Goal: Transaction & Acquisition: Purchase product/service

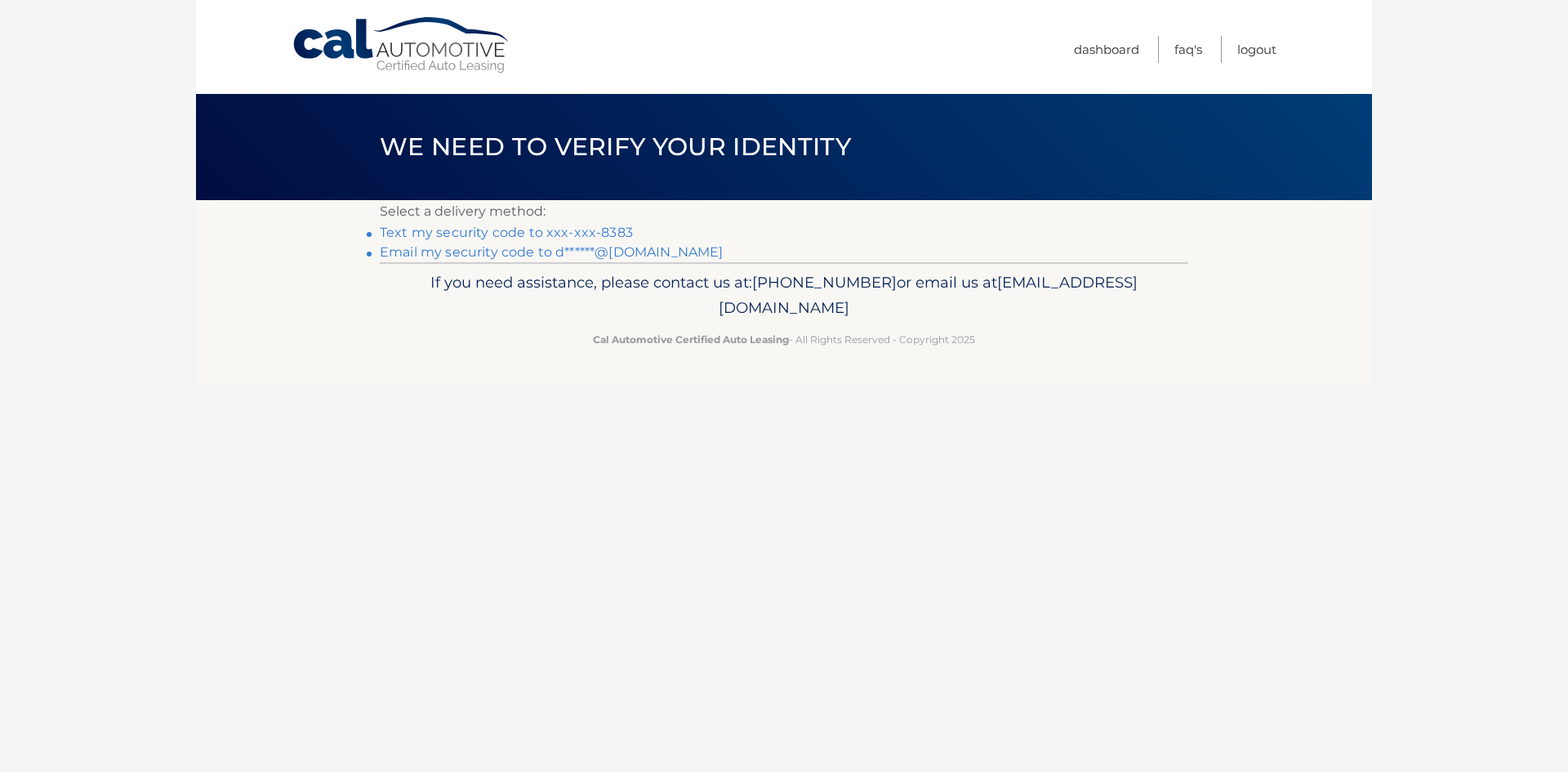
click at [518, 229] on link "Text my security code to xxx-xxx-8383" at bounding box center [506, 232] width 253 height 15
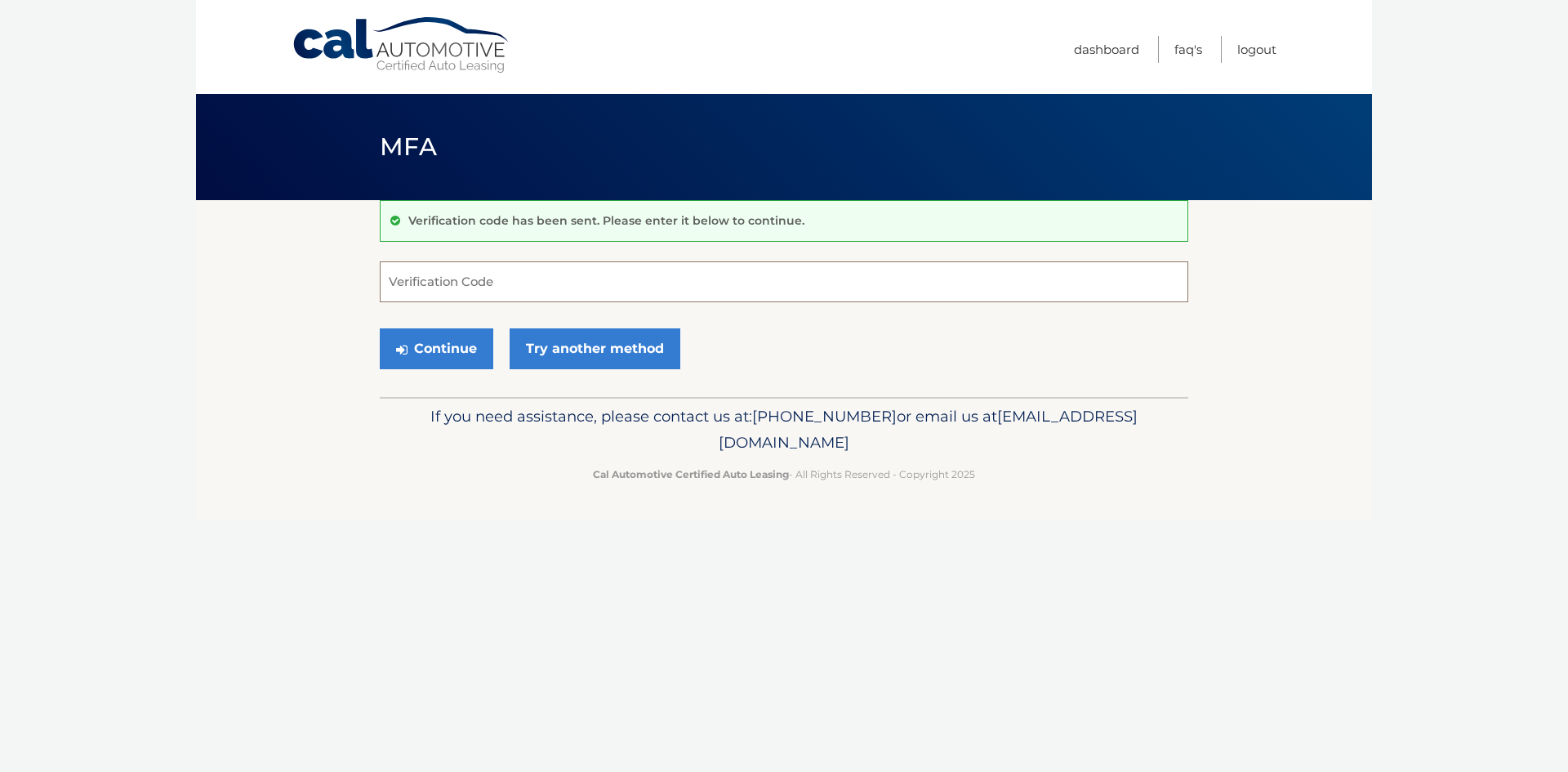
click at [443, 277] on input "Verification Code" at bounding box center [784, 282] width 808 height 41
type input "067144"
click at [434, 347] on button "Continue" at bounding box center [436, 349] width 114 height 41
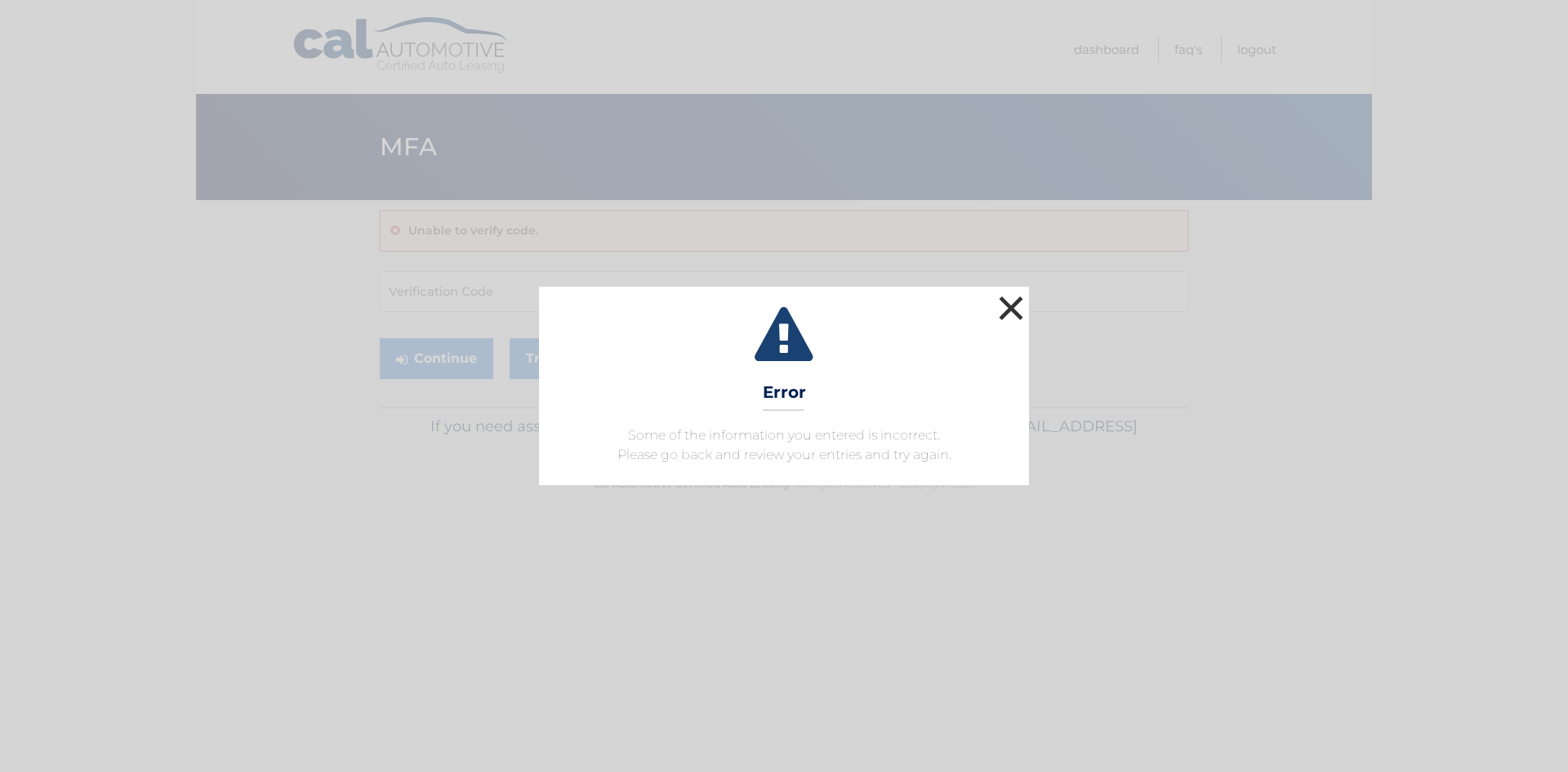
click at [1006, 307] on button "×" at bounding box center [1011, 307] width 33 height 33
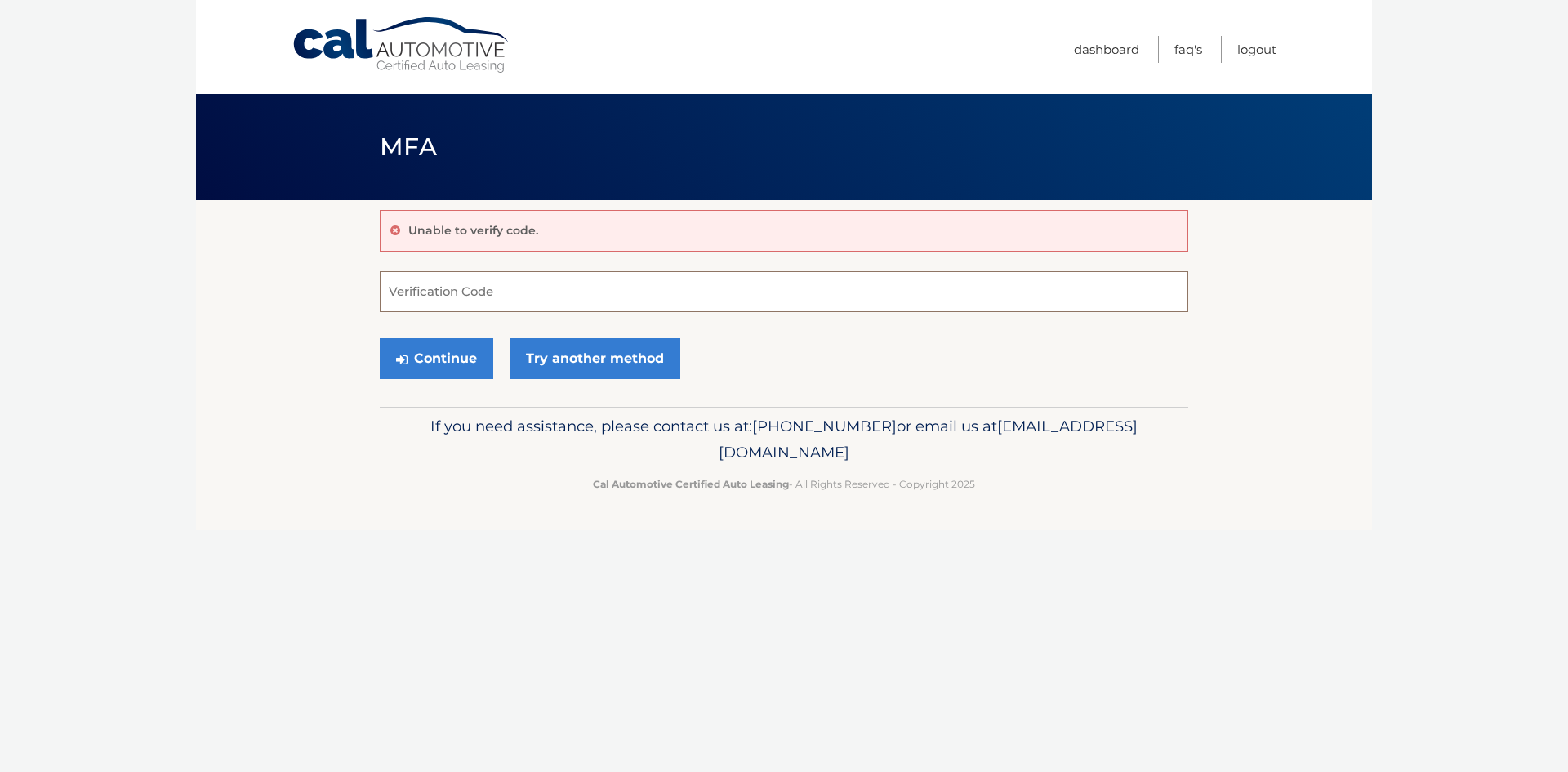
click at [479, 281] on input "Verification Code" at bounding box center [784, 291] width 808 height 41
click at [451, 296] on input "Verification Code" at bounding box center [784, 291] width 808 height 41
type input "067114"
click at [379, 338] on button "Continue" at bounding box center [436, 358] width 114 height 41
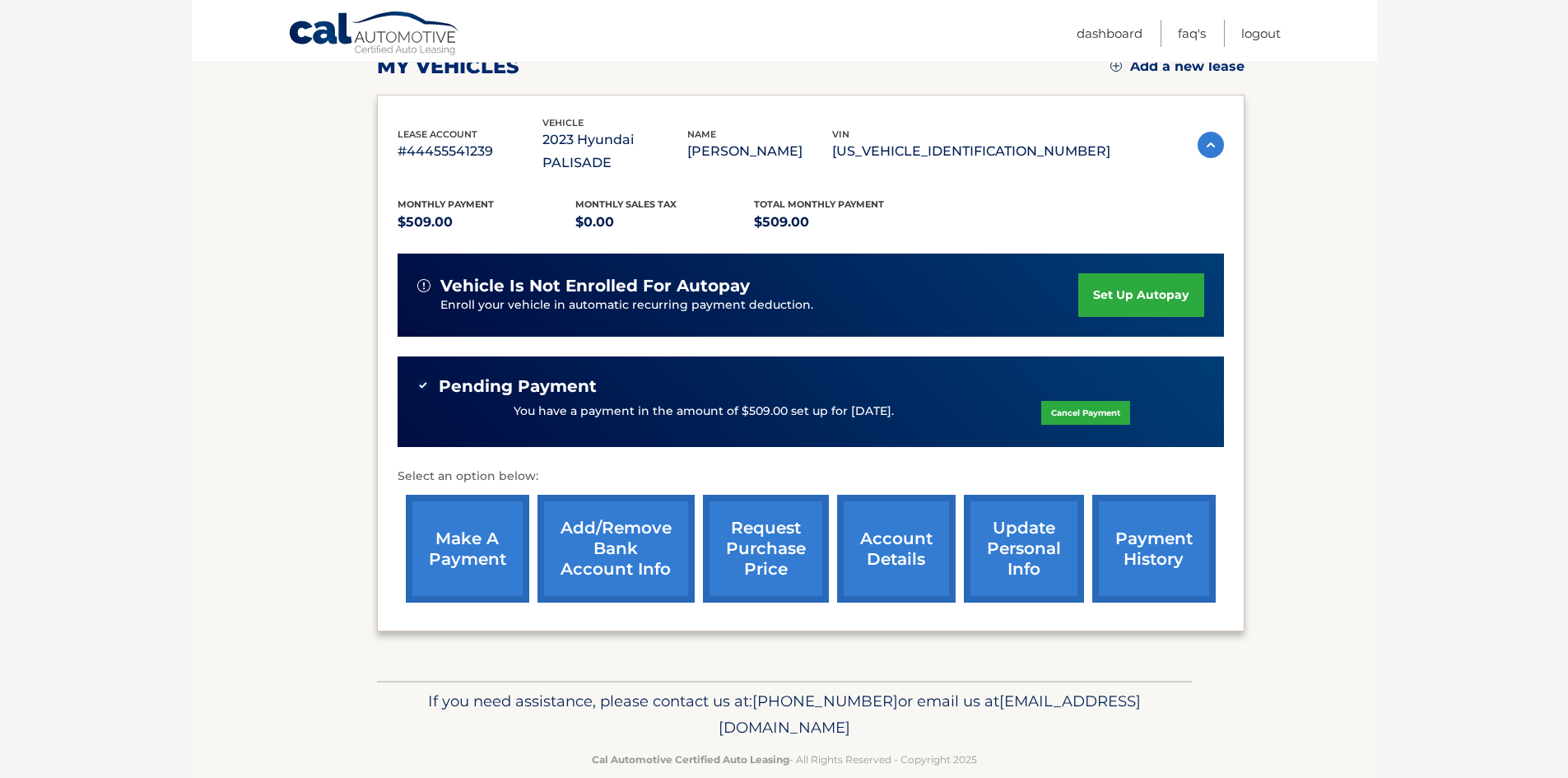
scroll to position [247, 0]
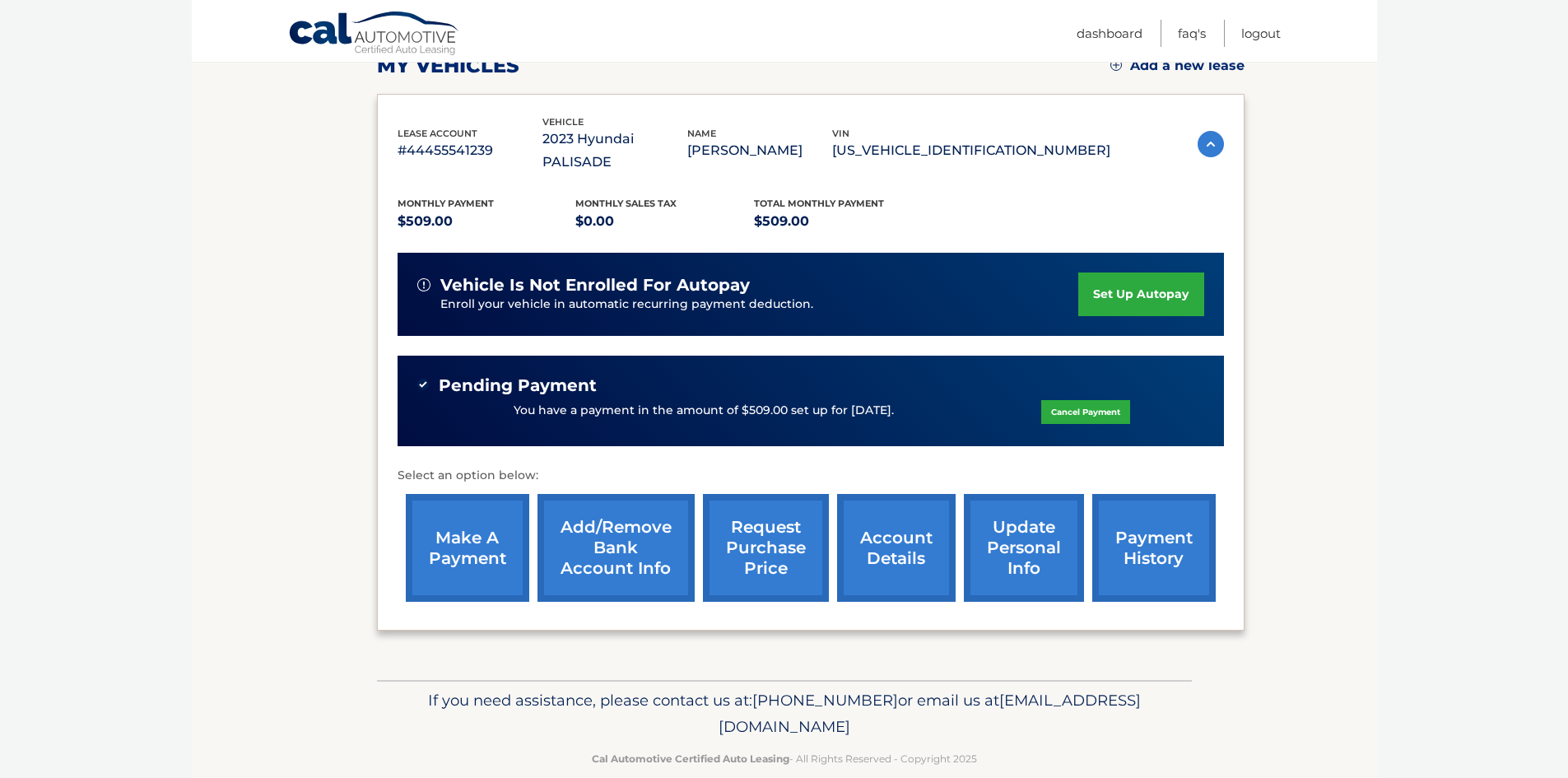
click at [490, 514] on link "make a payment" at bounding box center [467, 548] width 124 height 108
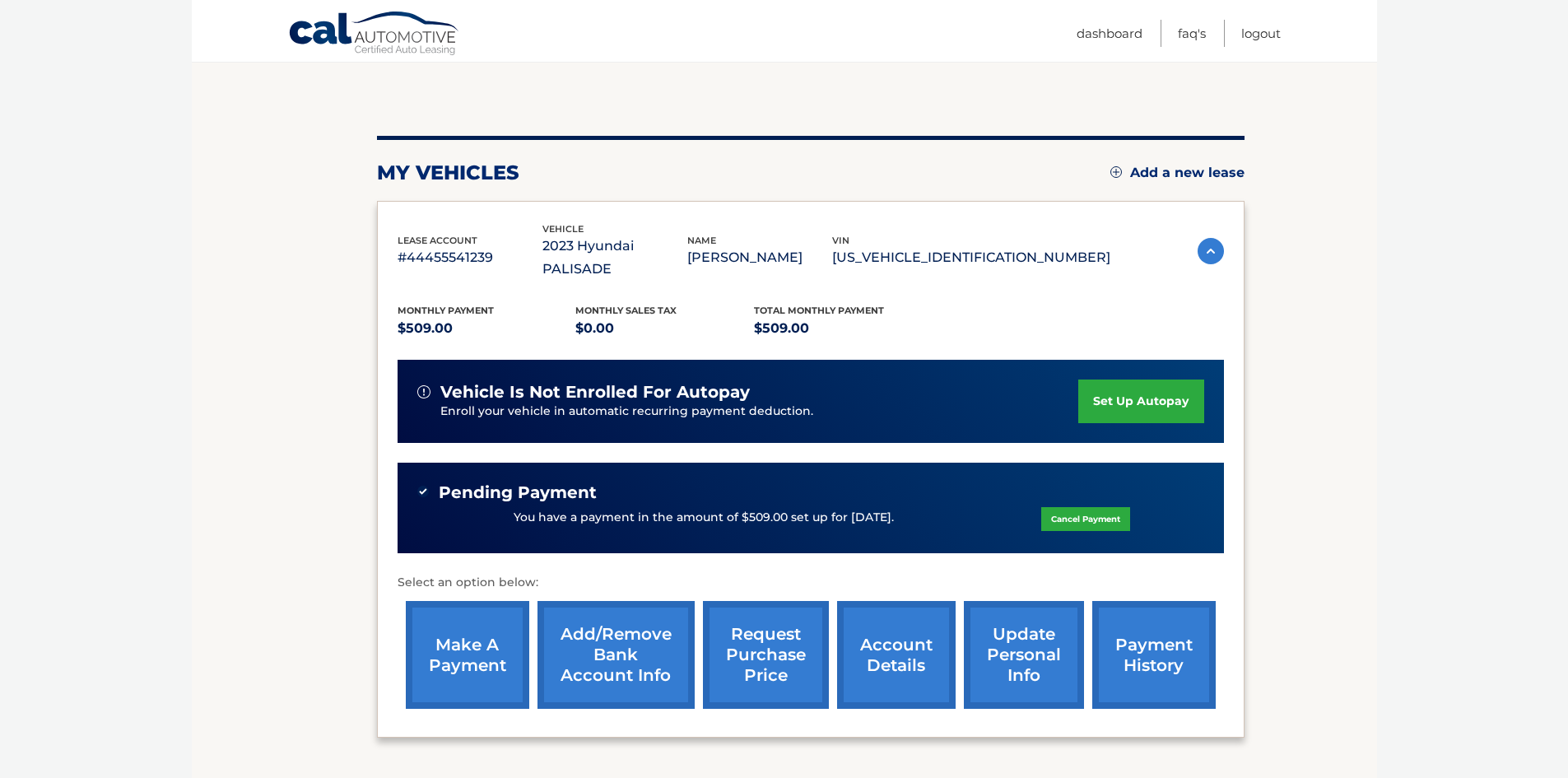
scroll to position [144, 0]
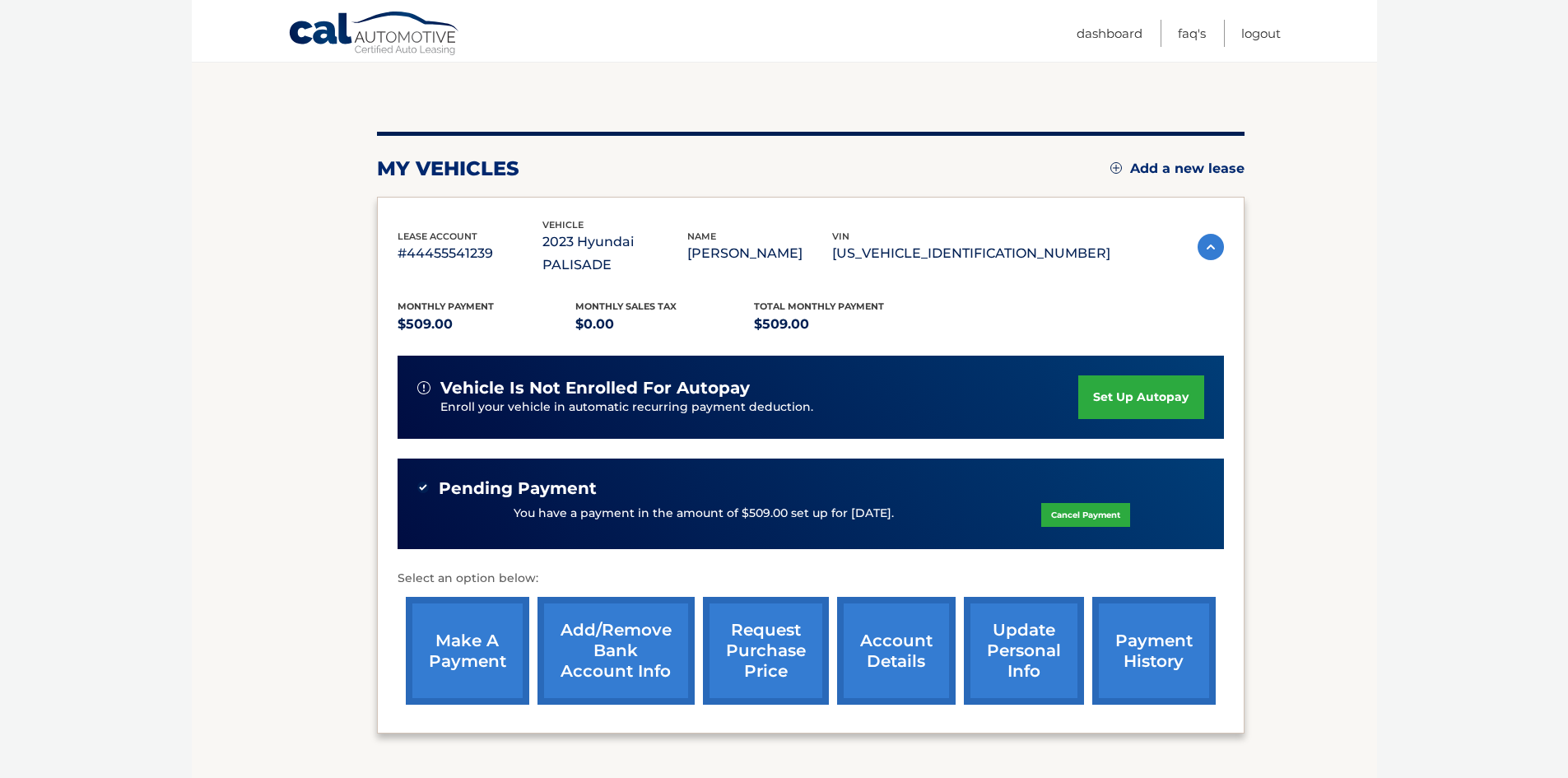
click at [1132, 634] on link "payment history" at bounding box center [1154, 651] width 124 height 108
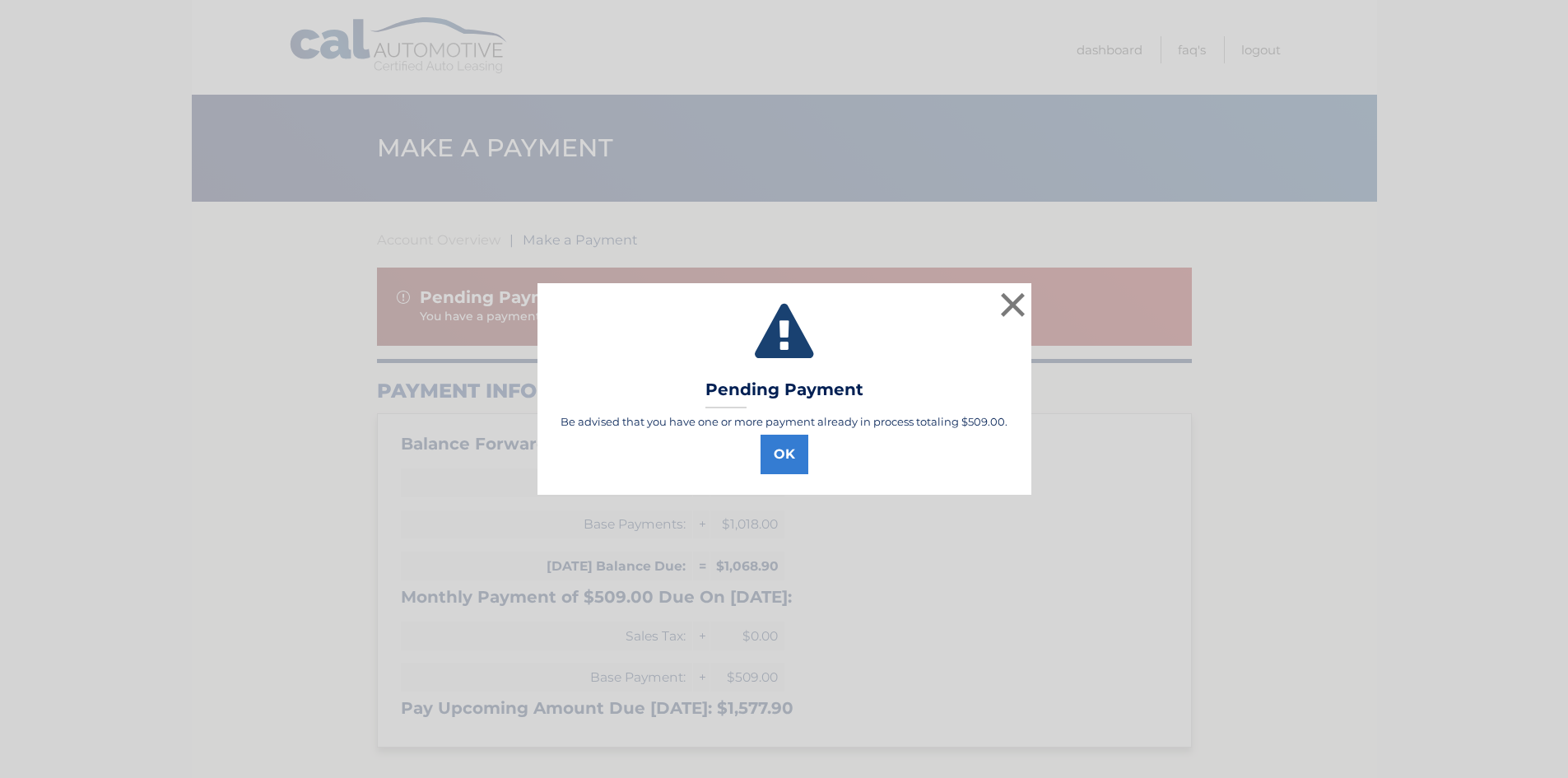
select select "ZDg3YTEwY2QtYjgyMi00ZWZjLWEwMTMtMmVkMDU3MTUyNWJl"
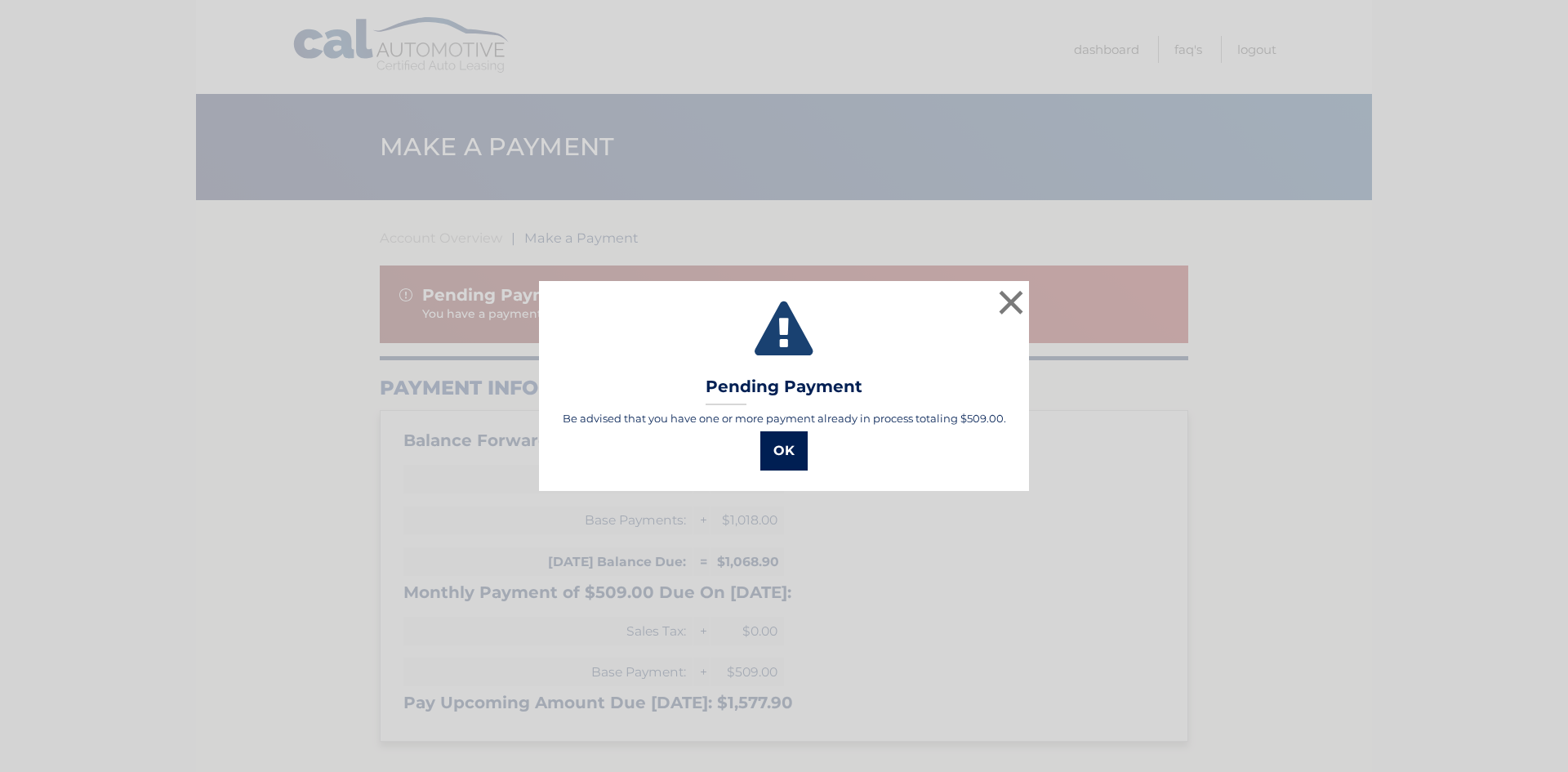
click at [790, 459] on button "OK" at bounding box center [784, 450] width 47 height 39
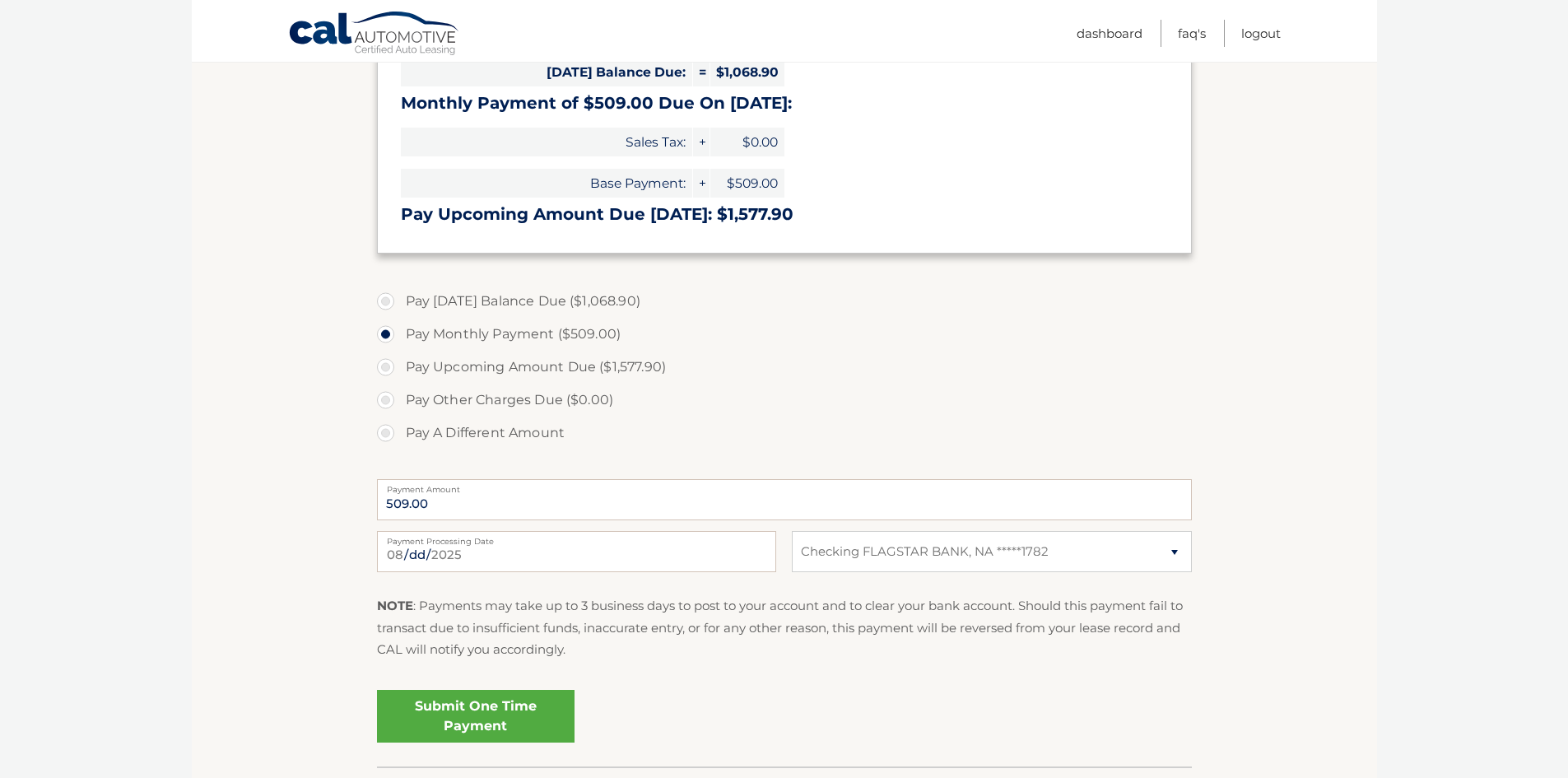
scroll to position [473, 0]
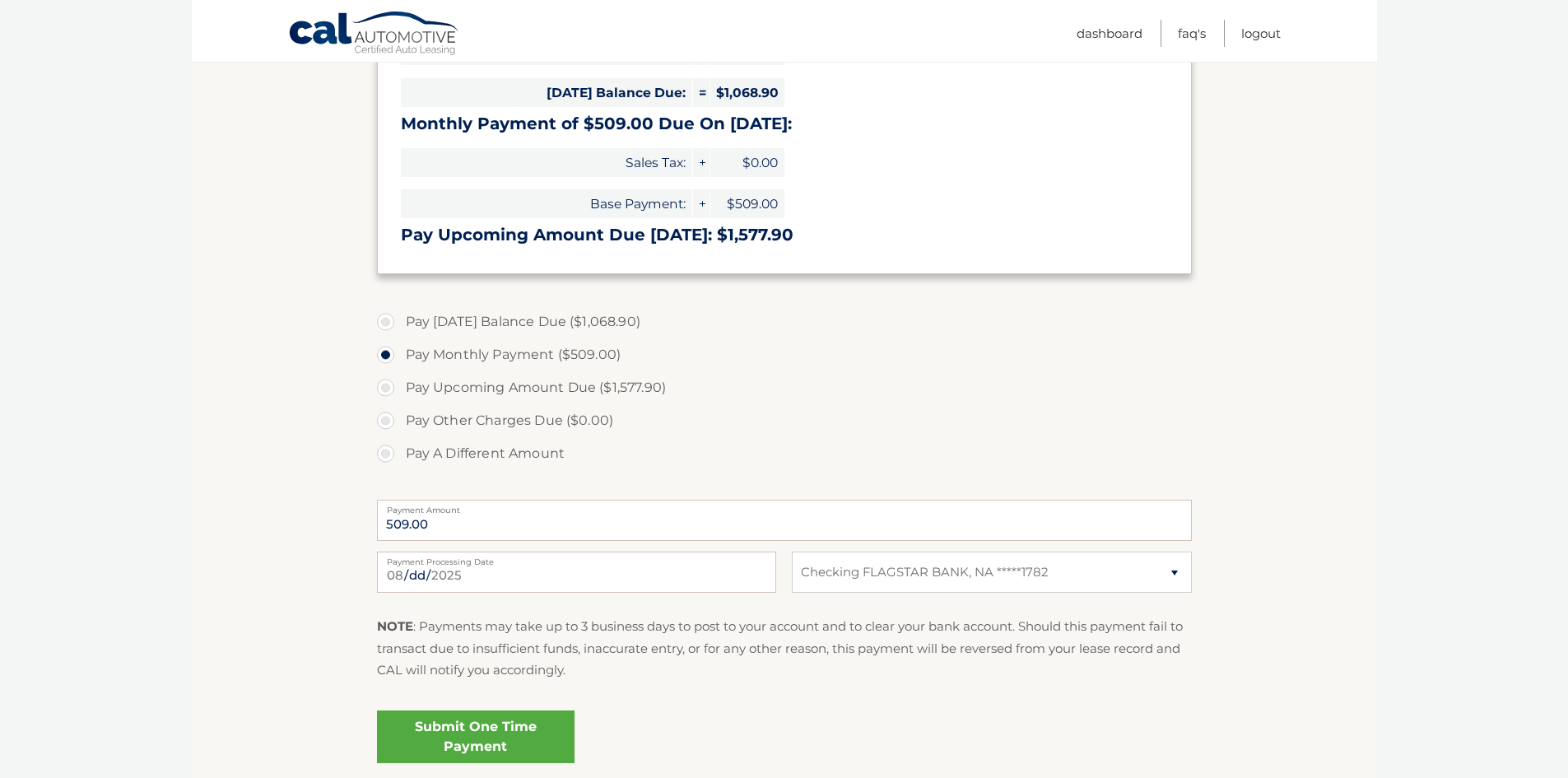
click at [382, 454] on label "Pay A Different Amount" at bounding box center [784, 454] width 815 height 33
click at [383, 454] on input "Pay A Different Amount" at bounding box center [391, 450] width 16 height 26
radio input "true"
type input "1"
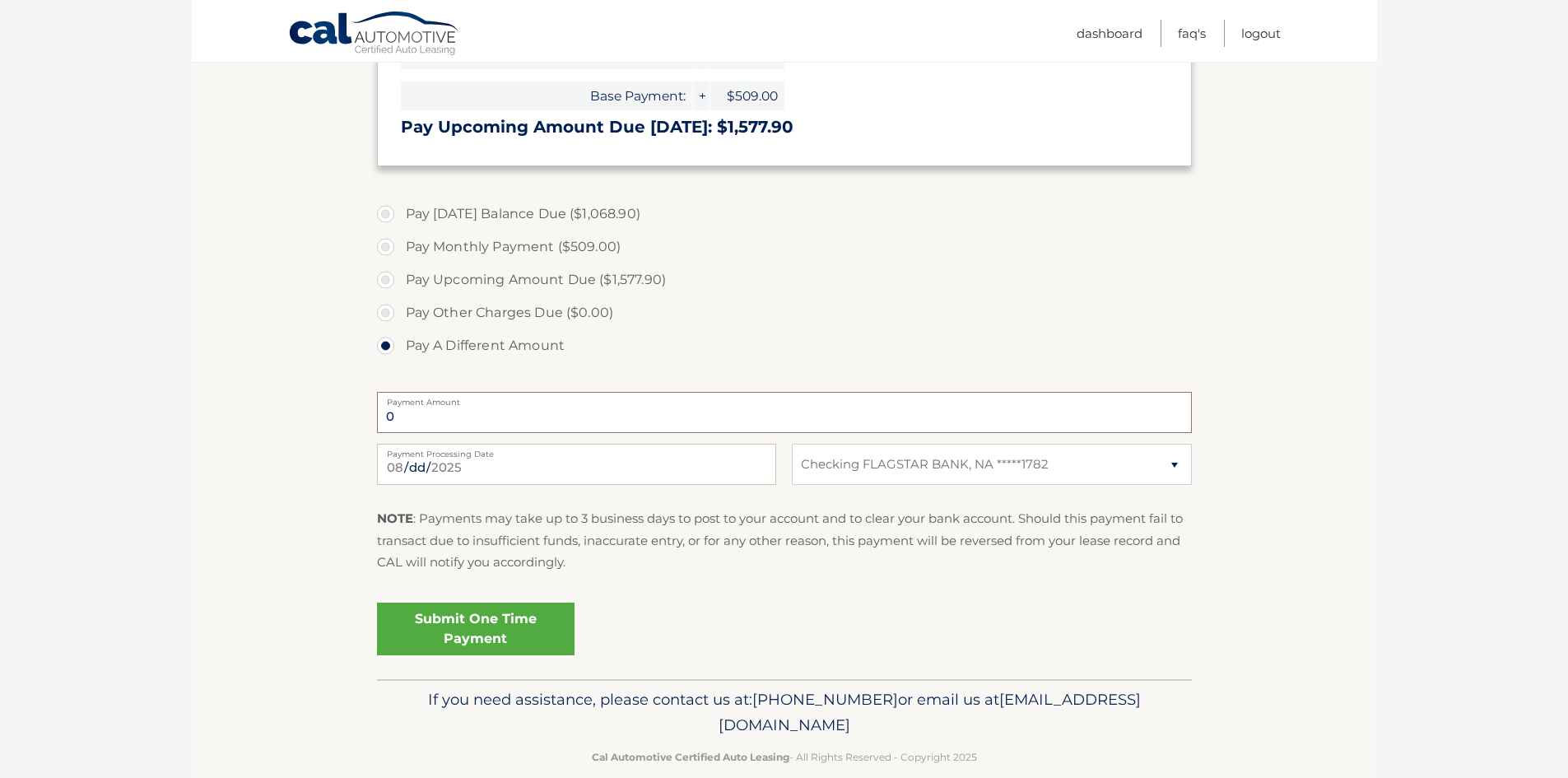
scroll to position [597, 0]
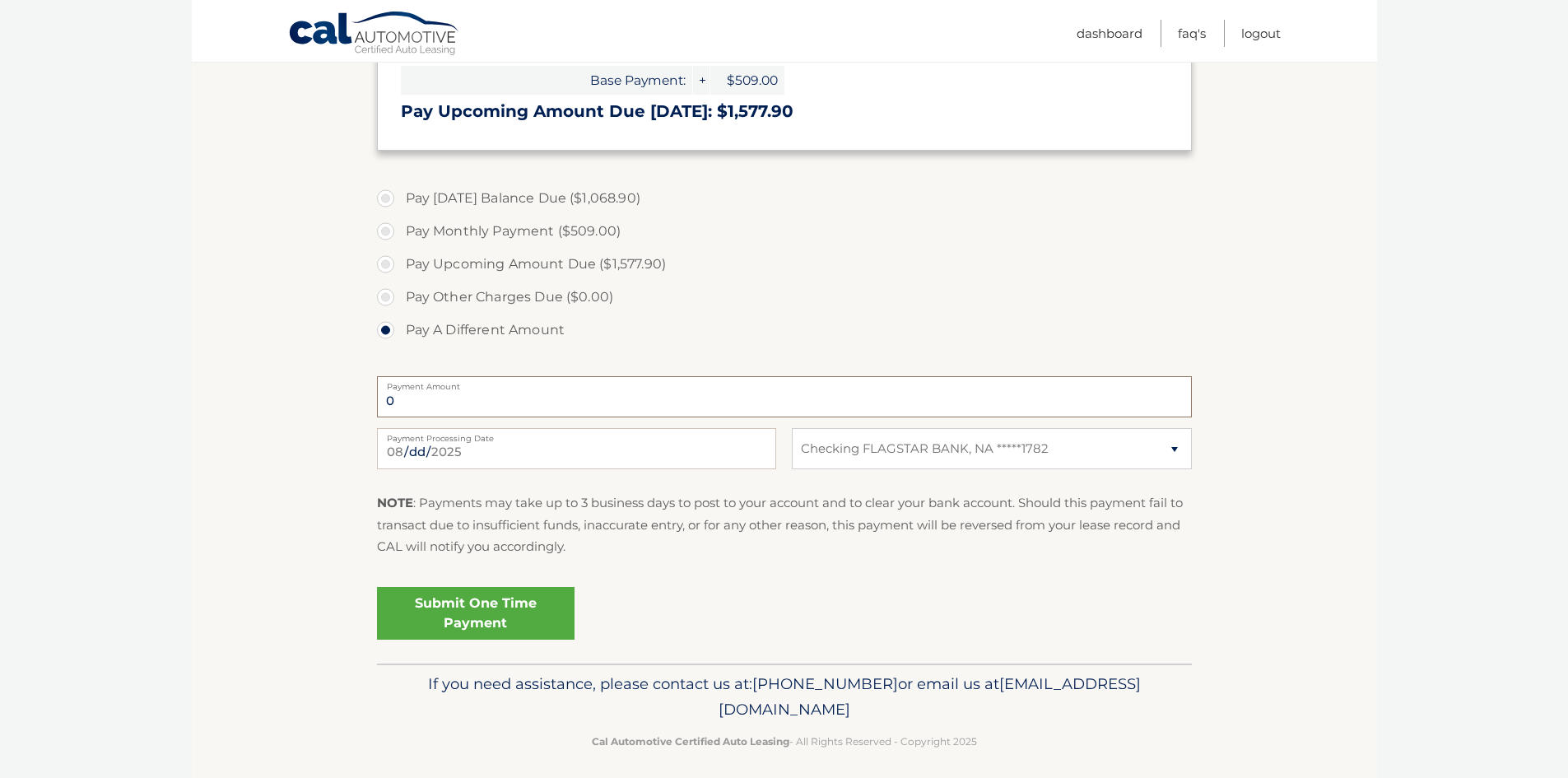
type input "0"
click at [1097, 454] on select "Select Bank Account Checking FLAGSTAR BANK, NA *****1782" at bounding box center [992, 448] width 400 height 42
select select
click at [792, 428] on select "Select Bank Account Checking FLAGSTAR BANK, NA *****1782" at bounding box center [992, 448] width 400 height 42
click at [938, 450] on select "Select Bank Account Checking FLAGSTAR BANK, NA *****1782" at bounding box center [992, 448] width 400 height 42
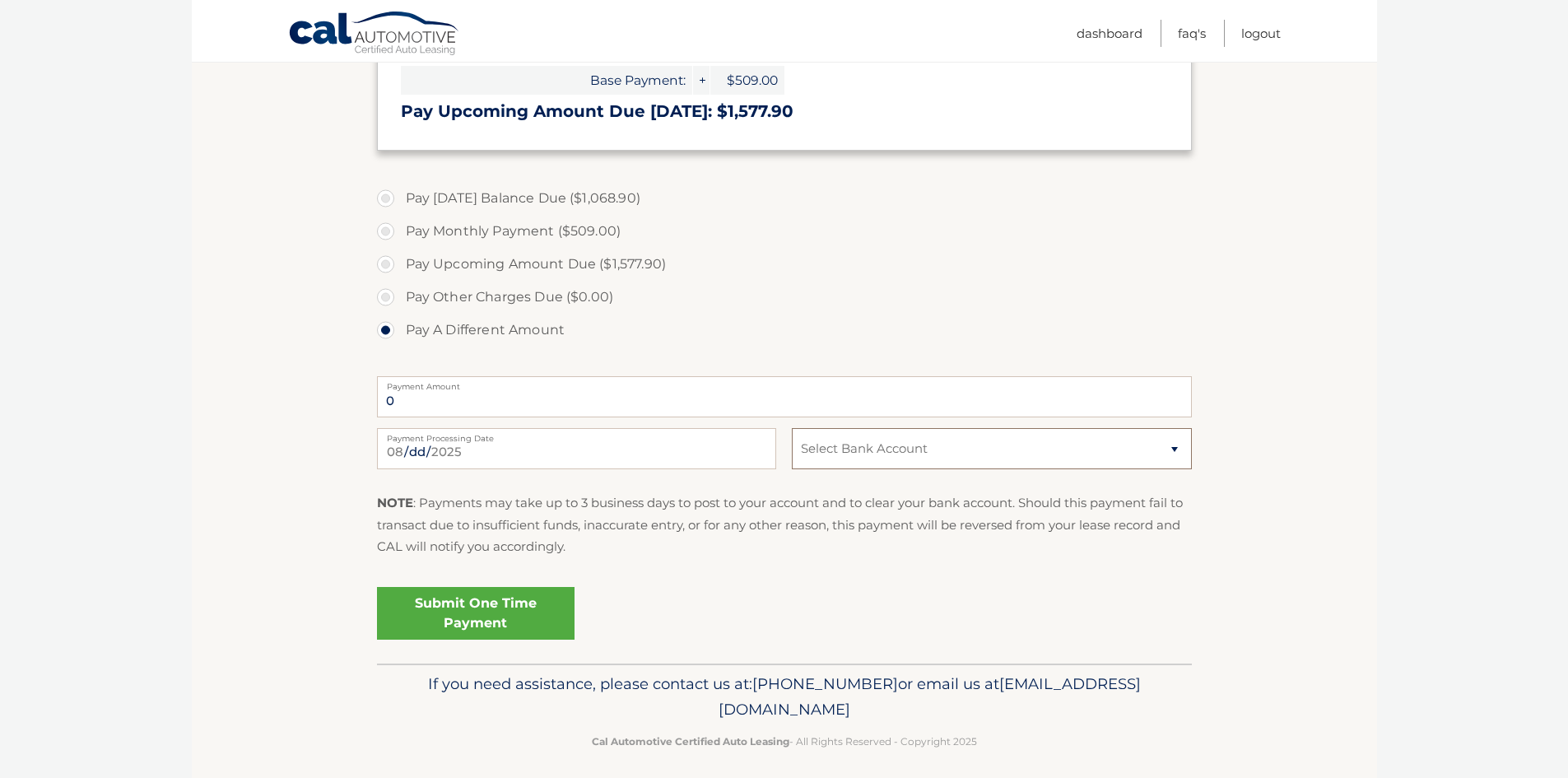
click at [792, 428] on select "Select Bank Account Checking FLAGSTAR BANK, NA *****1782" at bounding box center [992, 448] width 400 height 42
click at [959, 454] on select "Select Bank Account Checking FLAGSTAR BANK, NA *****1782" at bounding box center [992, 448] width 400 height 42
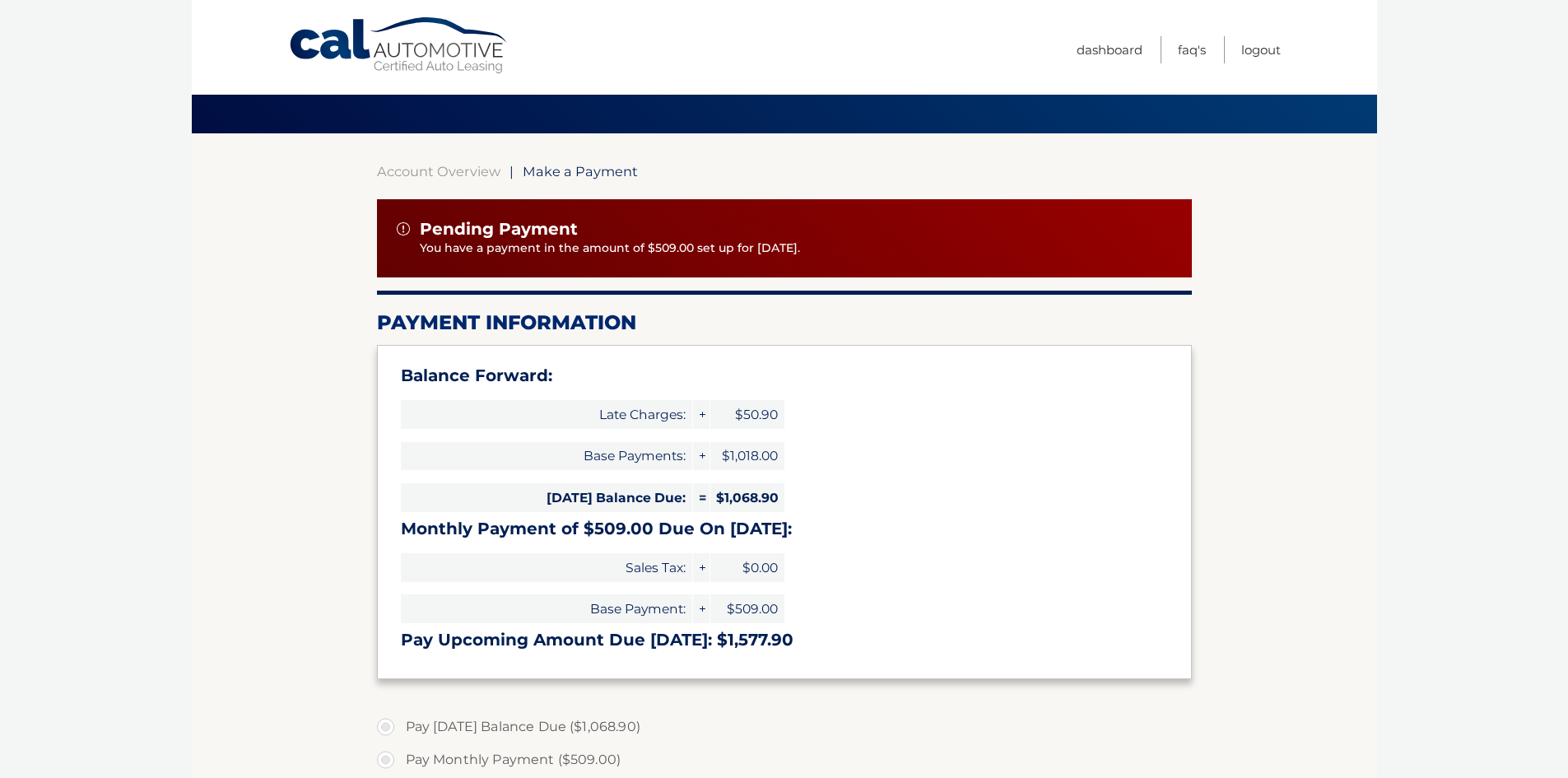
scroll to position [0, 0]
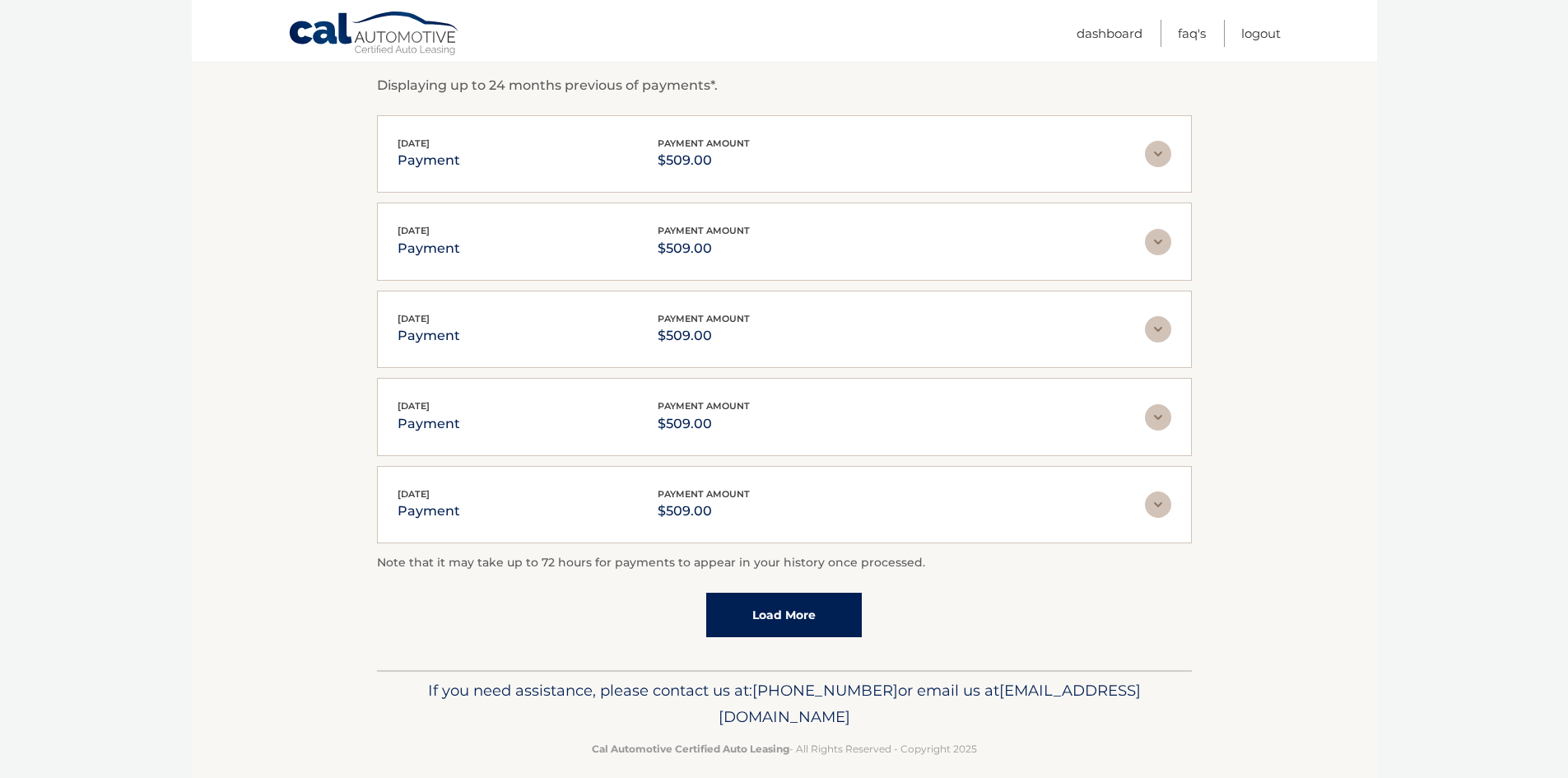
scroll to position [304, 0]
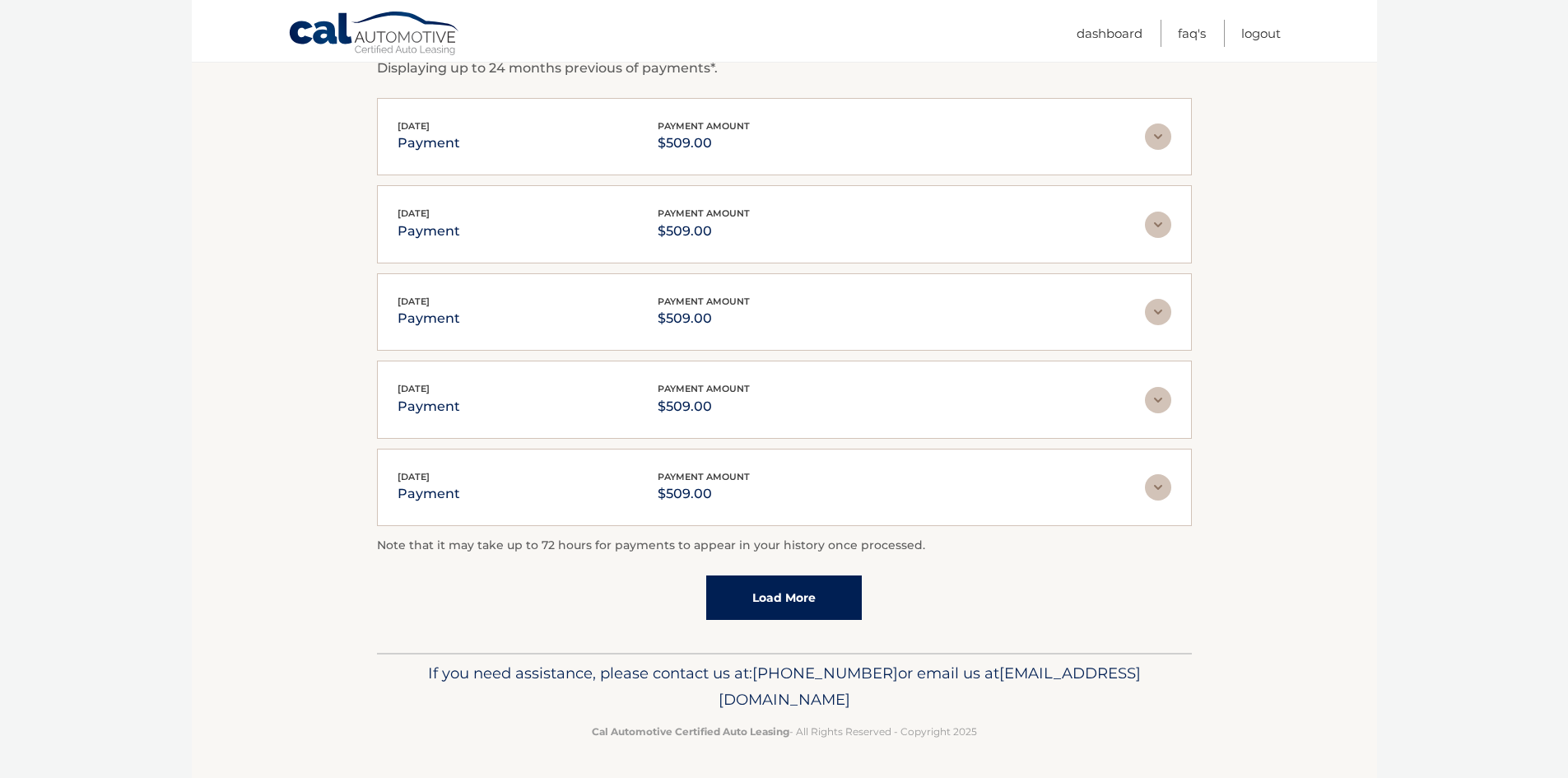
click at [831, 606] on link "Load More" at bounding box center [784, 597] width 155 height 44
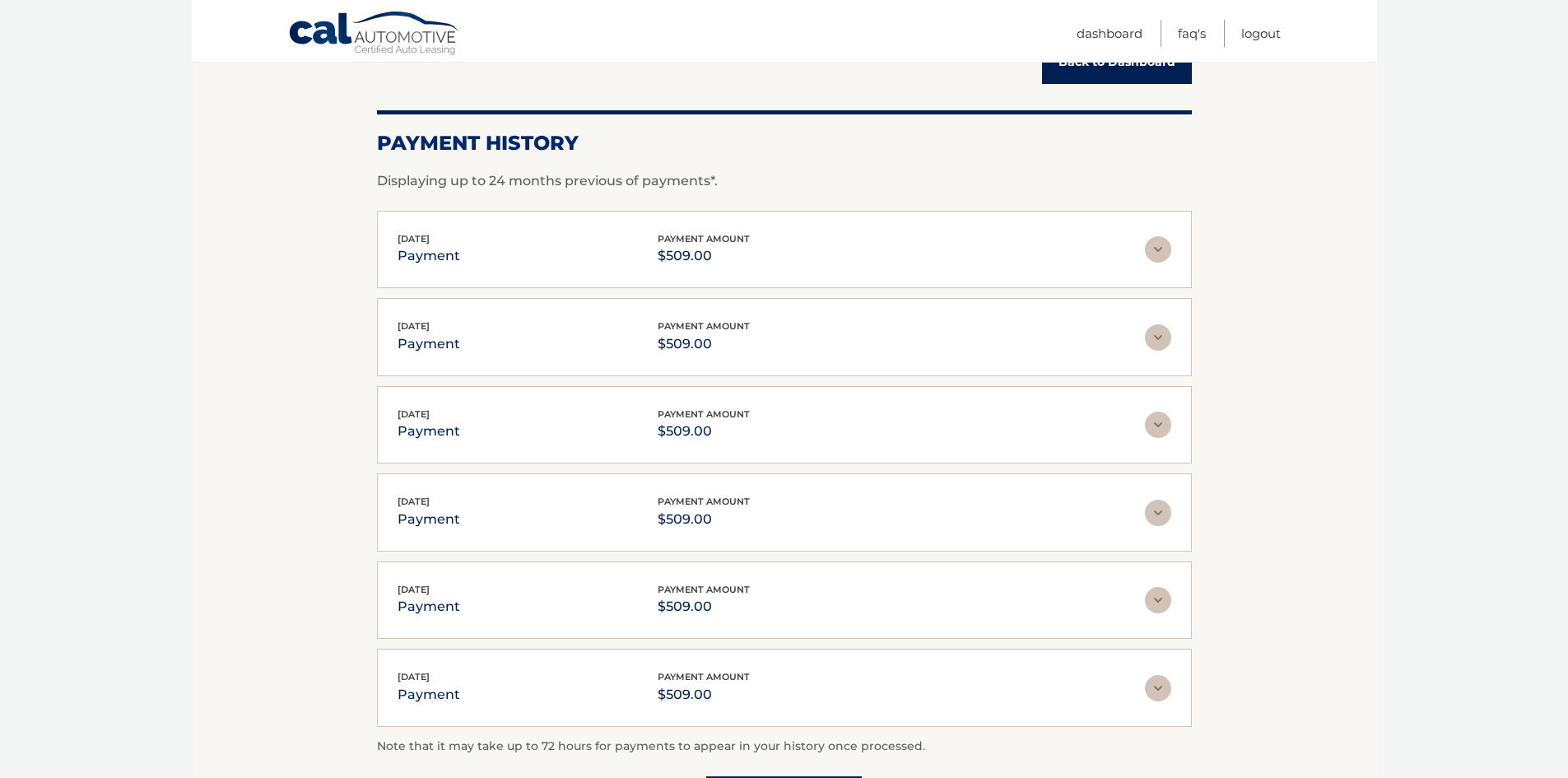
scroll to position [0, 0]
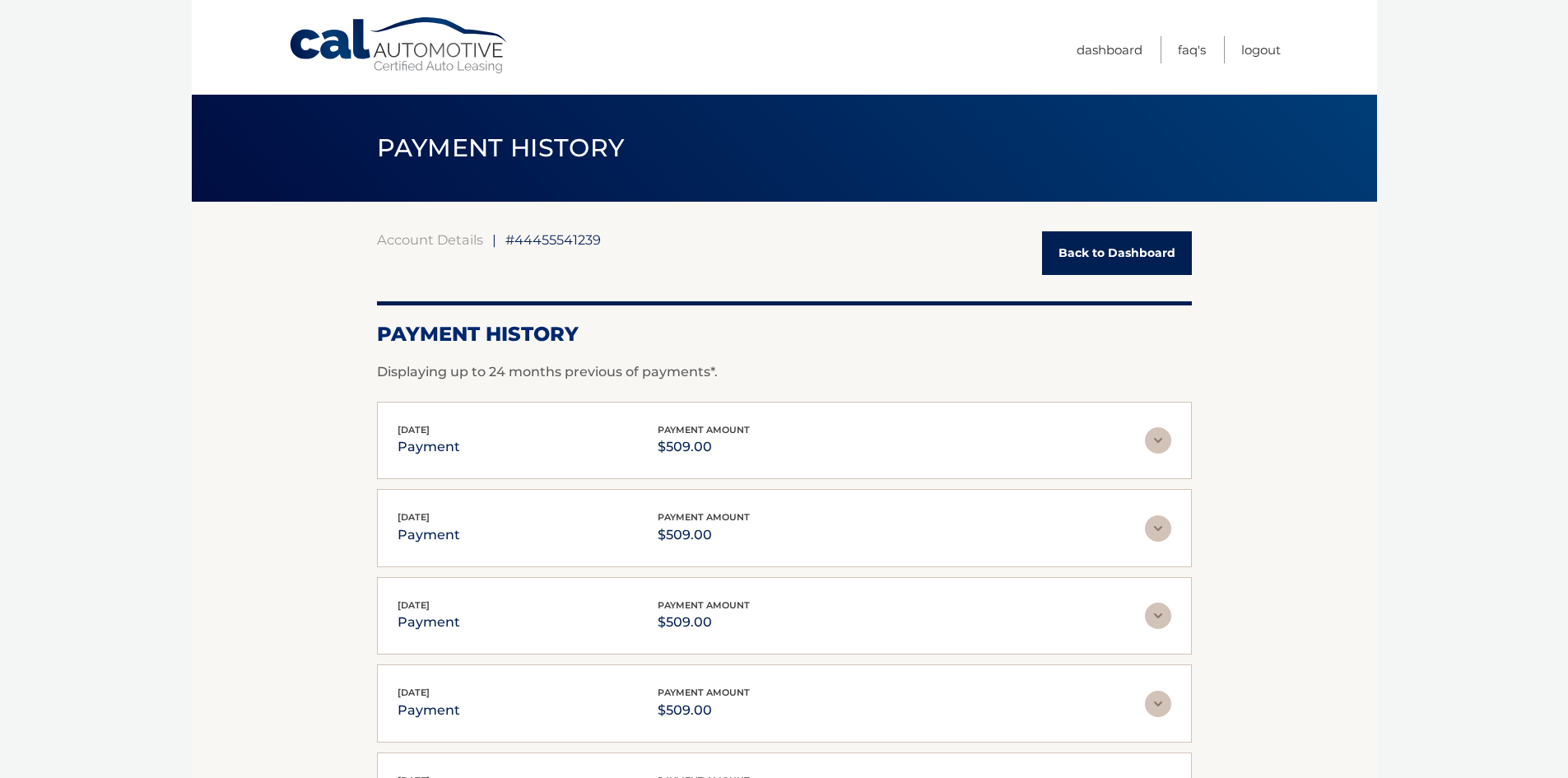
click at [1112, 260] on link "Back to Dashboard" at bounding box center [1116, 253] width 150 height 43
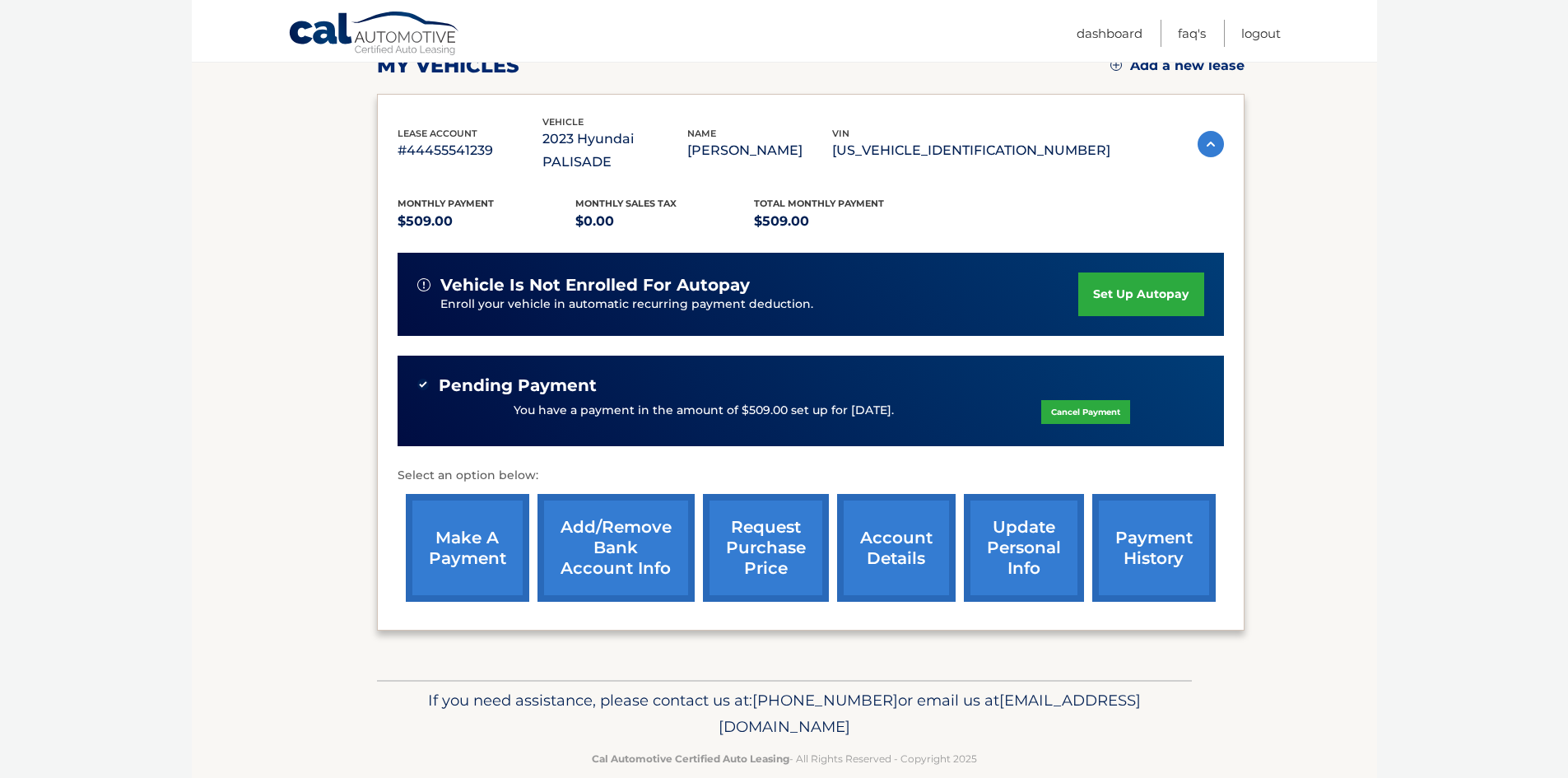
scroll to position [251, 0]
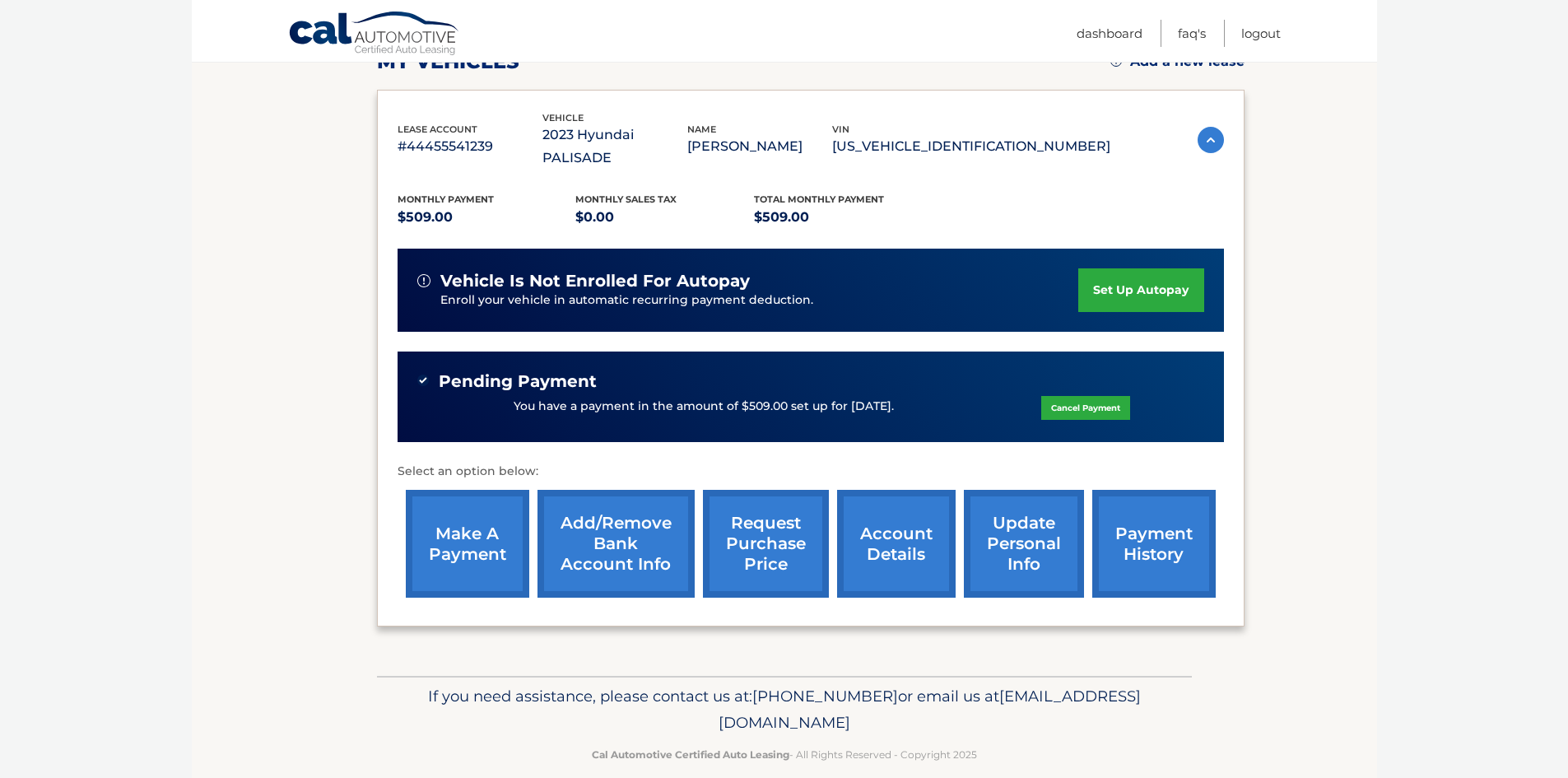
click at [640, 508] on link "Add/Remove bank account info" at bounding box center [616, 543] width 157 height 108
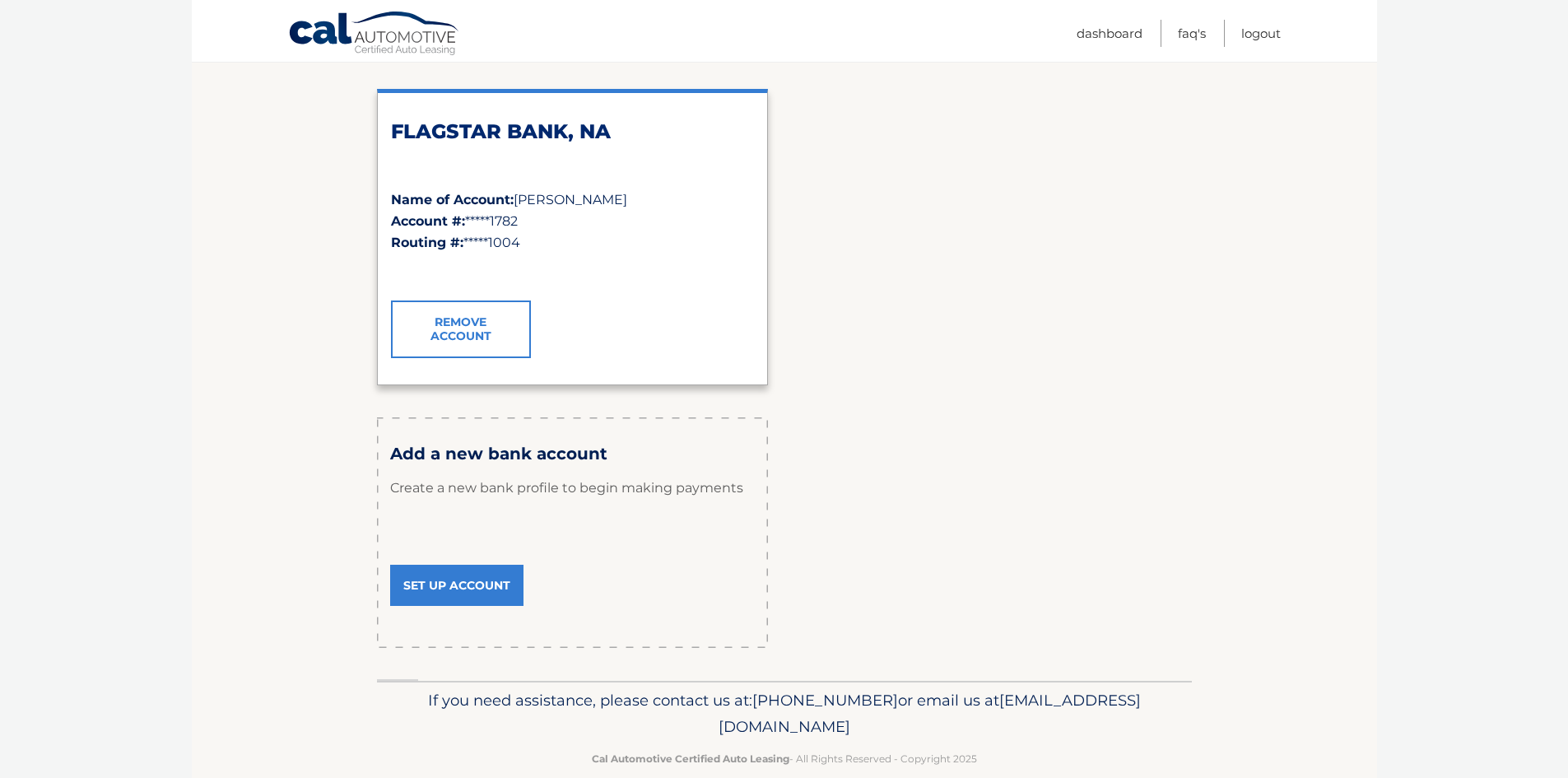
scroll to position [266, 0]
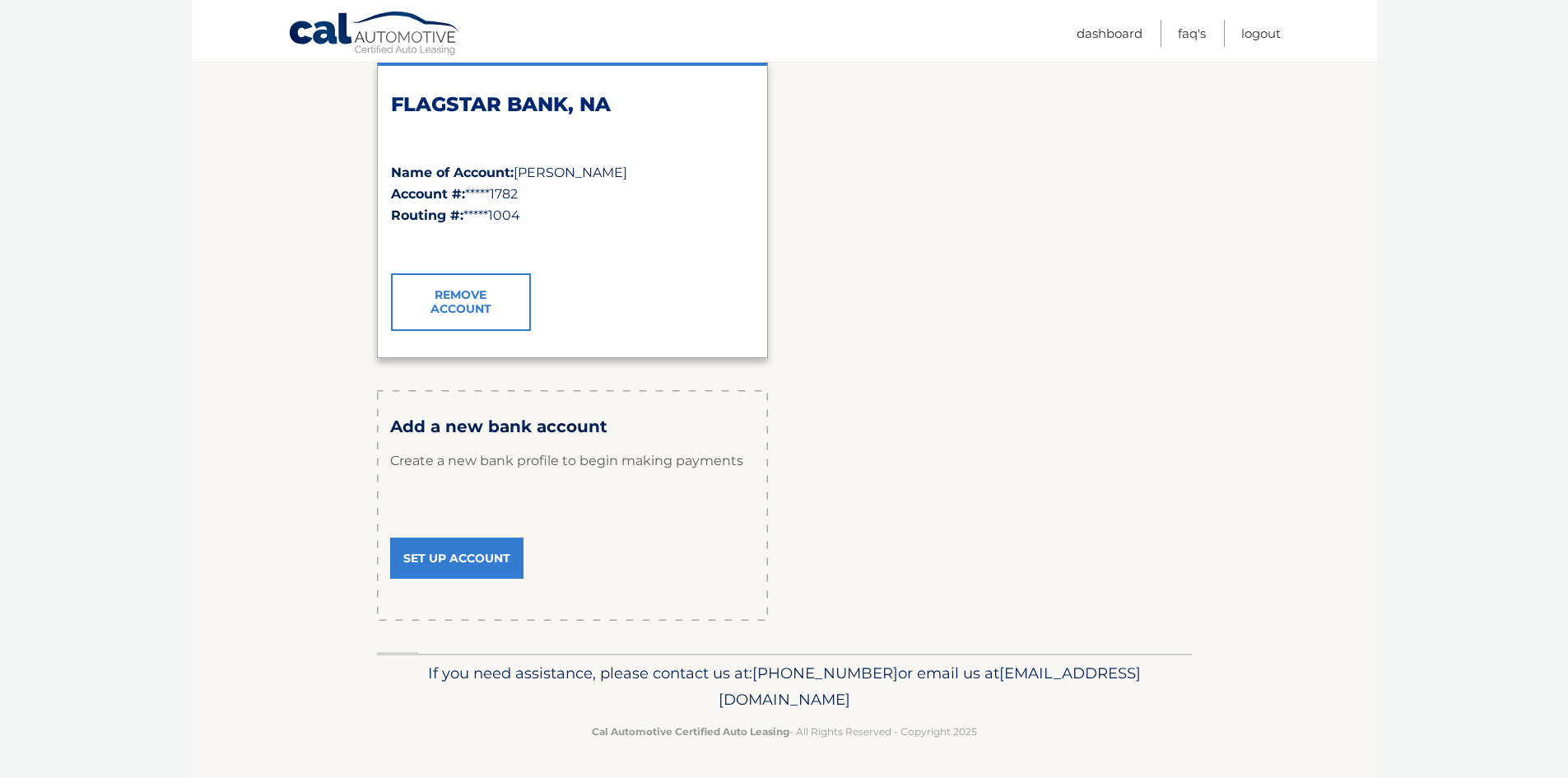
click at [455, 557] on link "Set Up Account" at bounding box center [457, 558] width 133 height 42
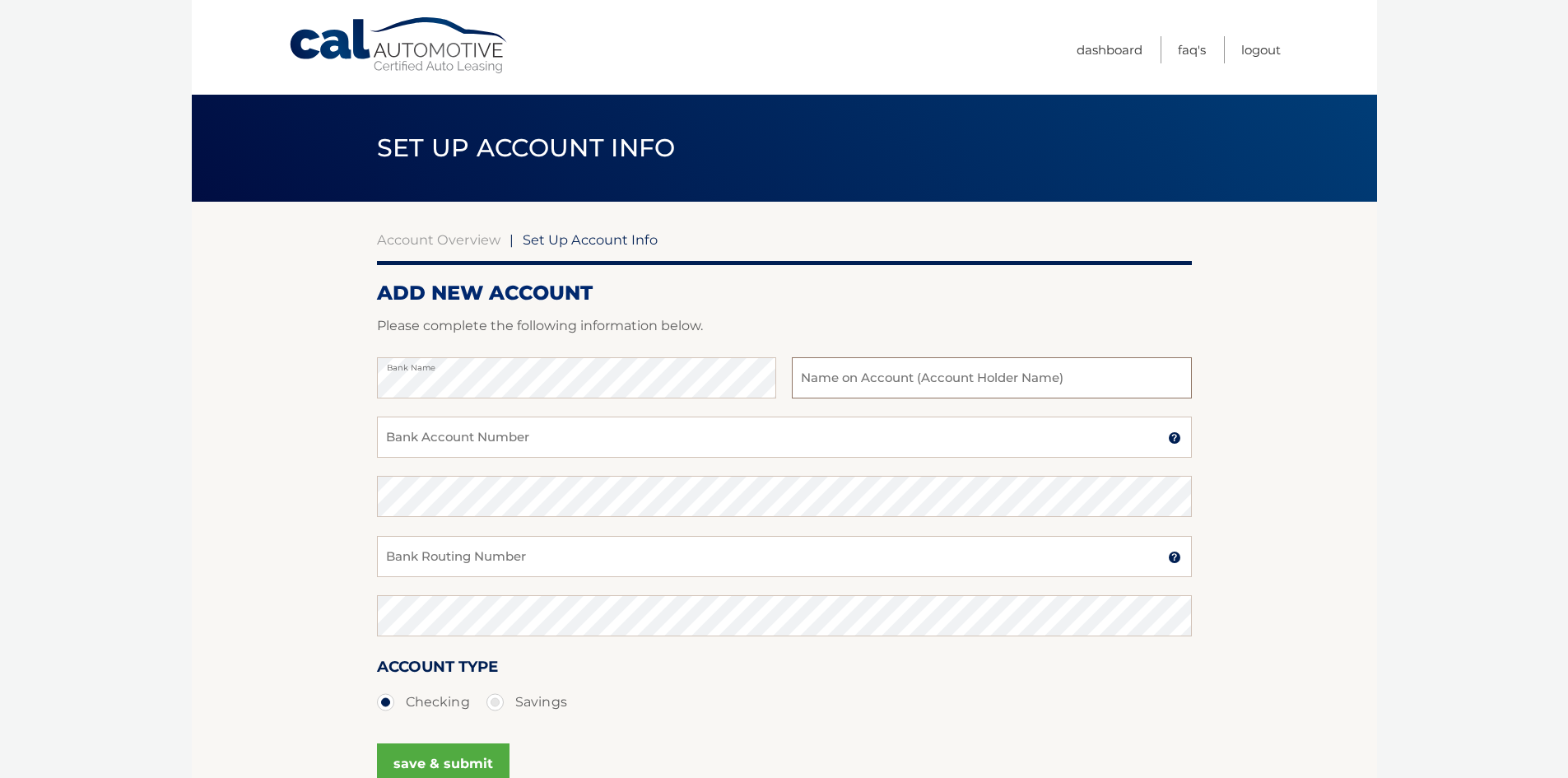
click at [882, 379] on input "text" at bounding box center [992, 377] width 400 height 42
type input "Joseph Veneziano"
click at [738, 434] on input "Bank Account Number" at bounding box center [784, 436] width 815 height 42
click at [503, 444] on input "Bank Account Number" at bounding box center [784, 436] width 815 height 42
paste input "13590071797711"
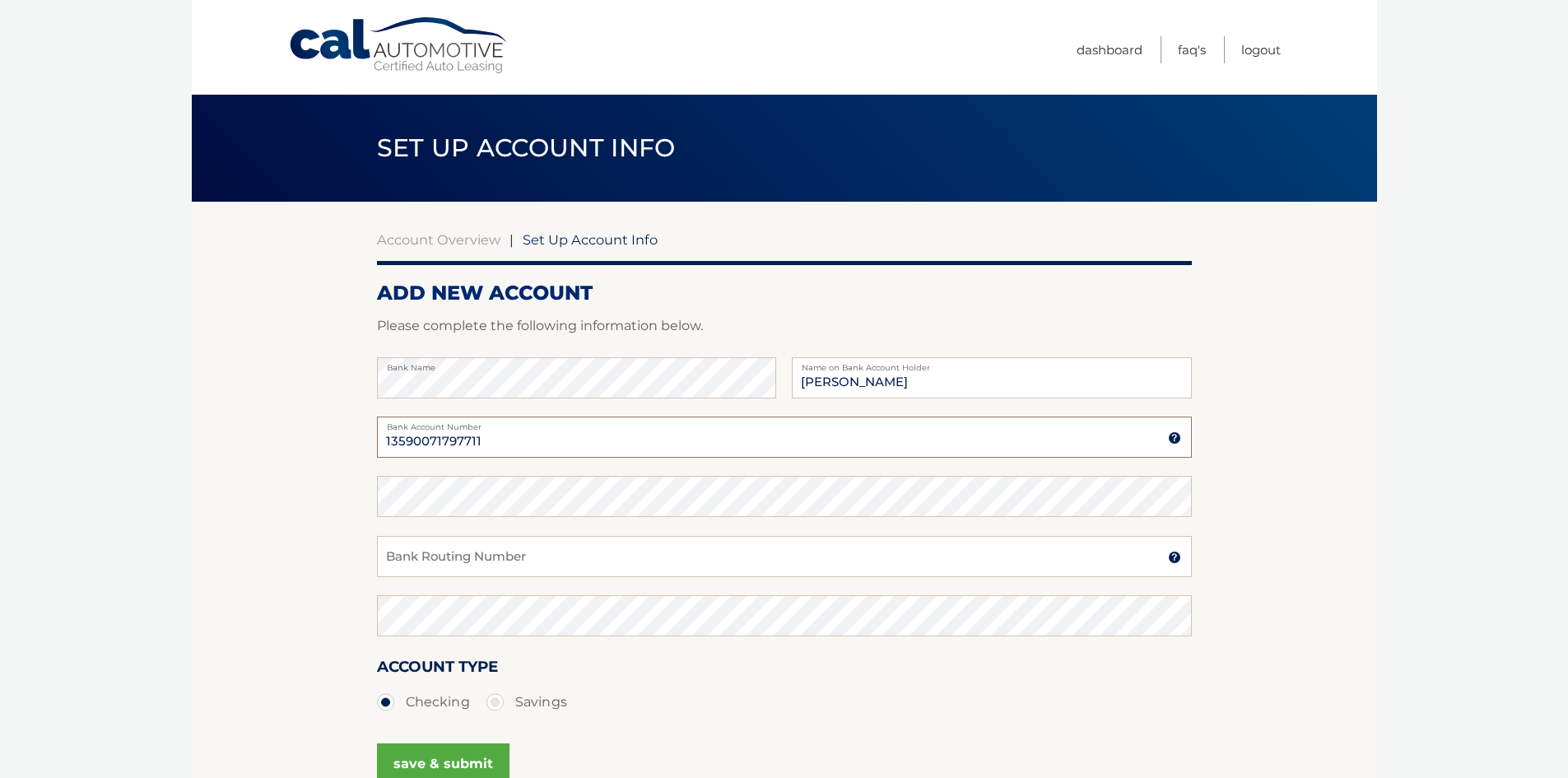
drag, startPoint x: 488, startPoint y: 439, endPoint x: 371, endPoint y: 450, distance: 117.5
click at [370, 450] on section "Account Overview | Set Up Account Info ADD NEW ACCOUNT Please complete the foll…" at bounding box center [785, 515] width 1186 height 628
type input "13590071797711"
drag, startPoint x: 398, startPoint y: 475, endPoint x: 776, endPoint y: 312, distance: 411.6
click at [776, 312] on form "ADD NEW ACCOUNT Please complete the following information below. Bank Name Jose…" at bounding box center [784, 555] width 815 height 549
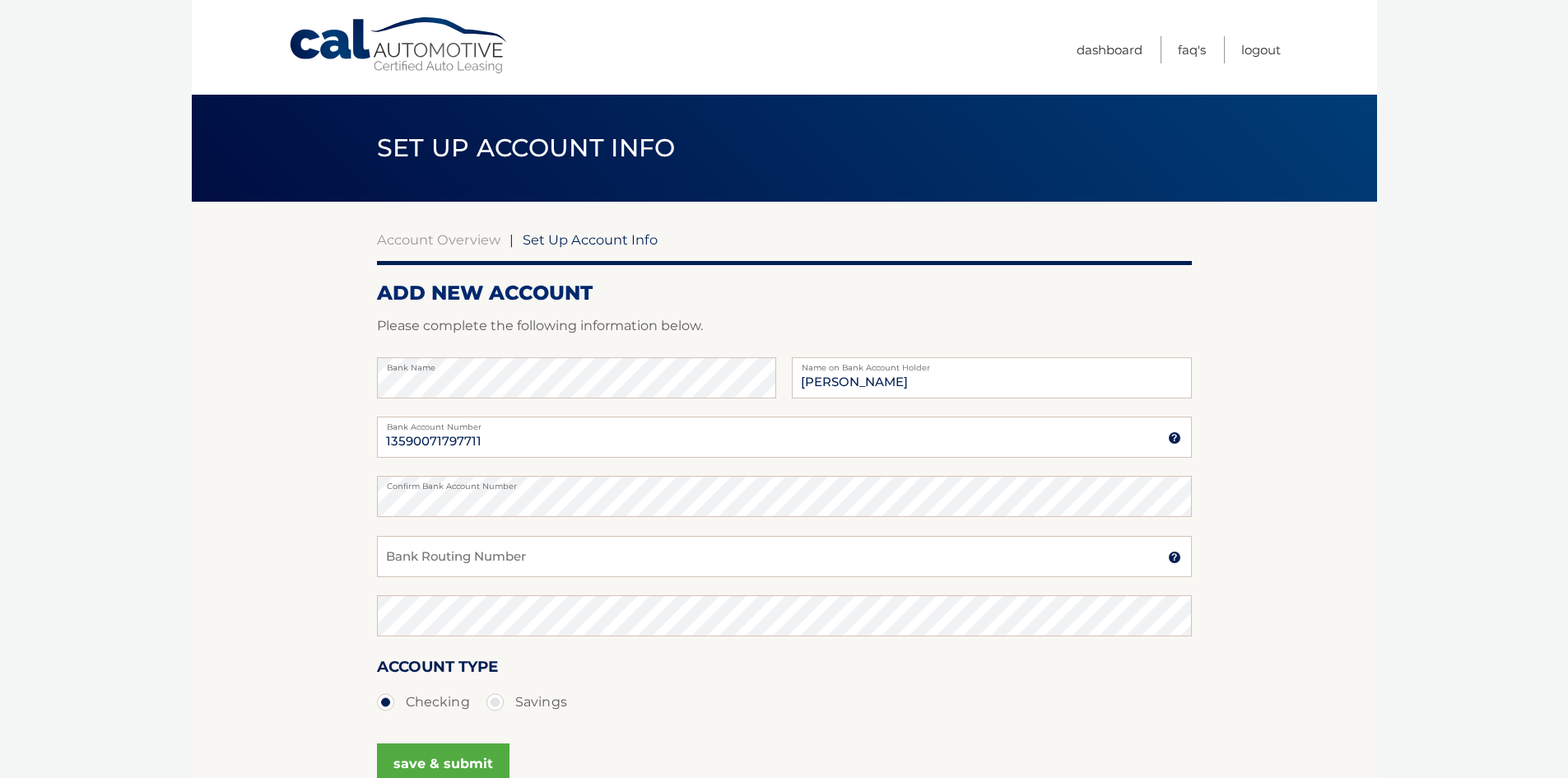
click at [354, 519] on section "Account Overview | Set Up Account Info ADD NEW ACCOUNT Please complete the foll…" at bounding box center [785, 515] width 1186 height 628
click at [402, 550] on input "Bank Routing Number" at bounding box center [784, 556] width 815 height 42
paste input "226078036"
type input "226078036"
click at [604, 693] on ul "Checking Savings" at bounding box center [784, 702] width 815 height 33
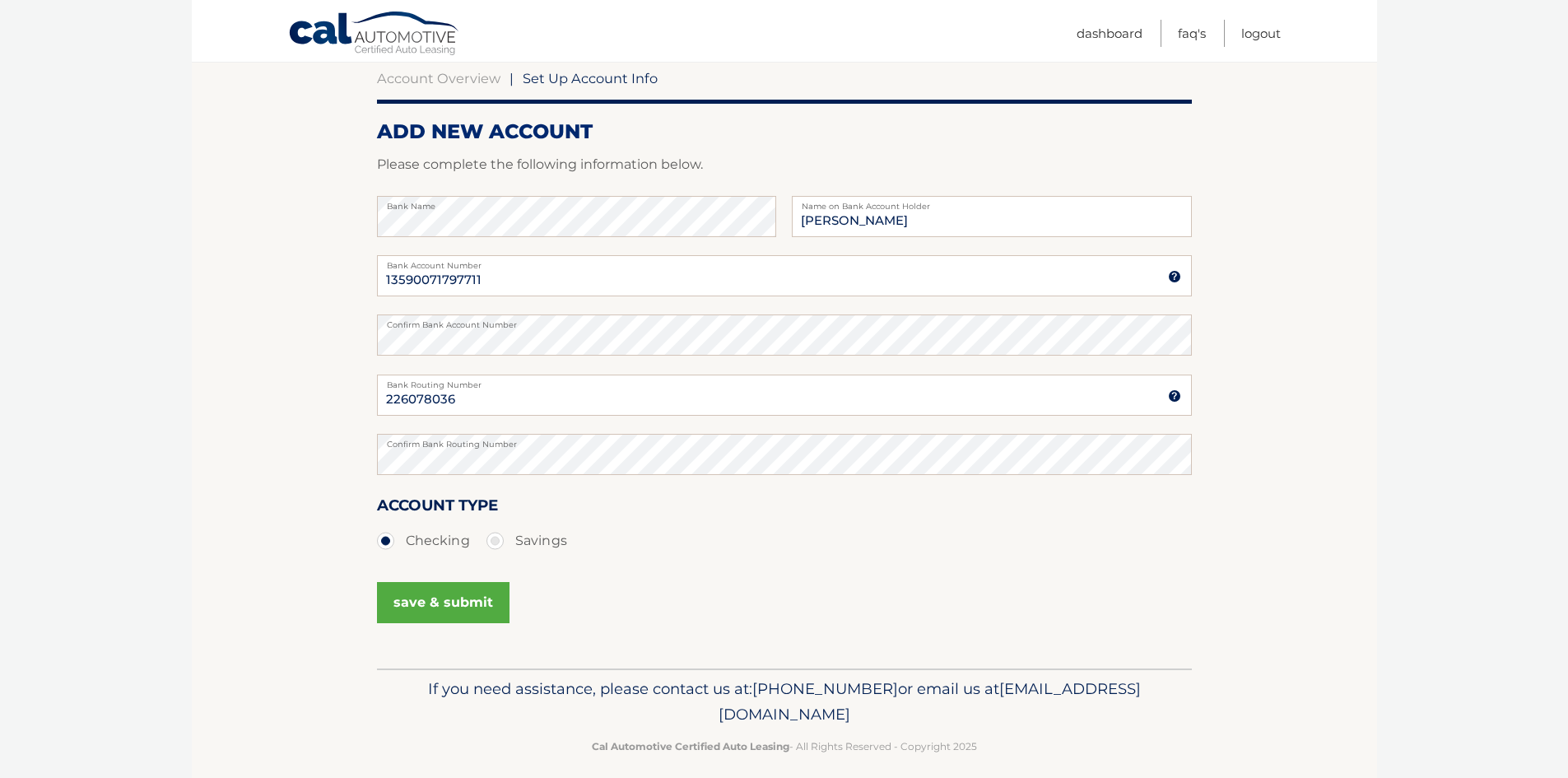
scroll to position [156, 0]
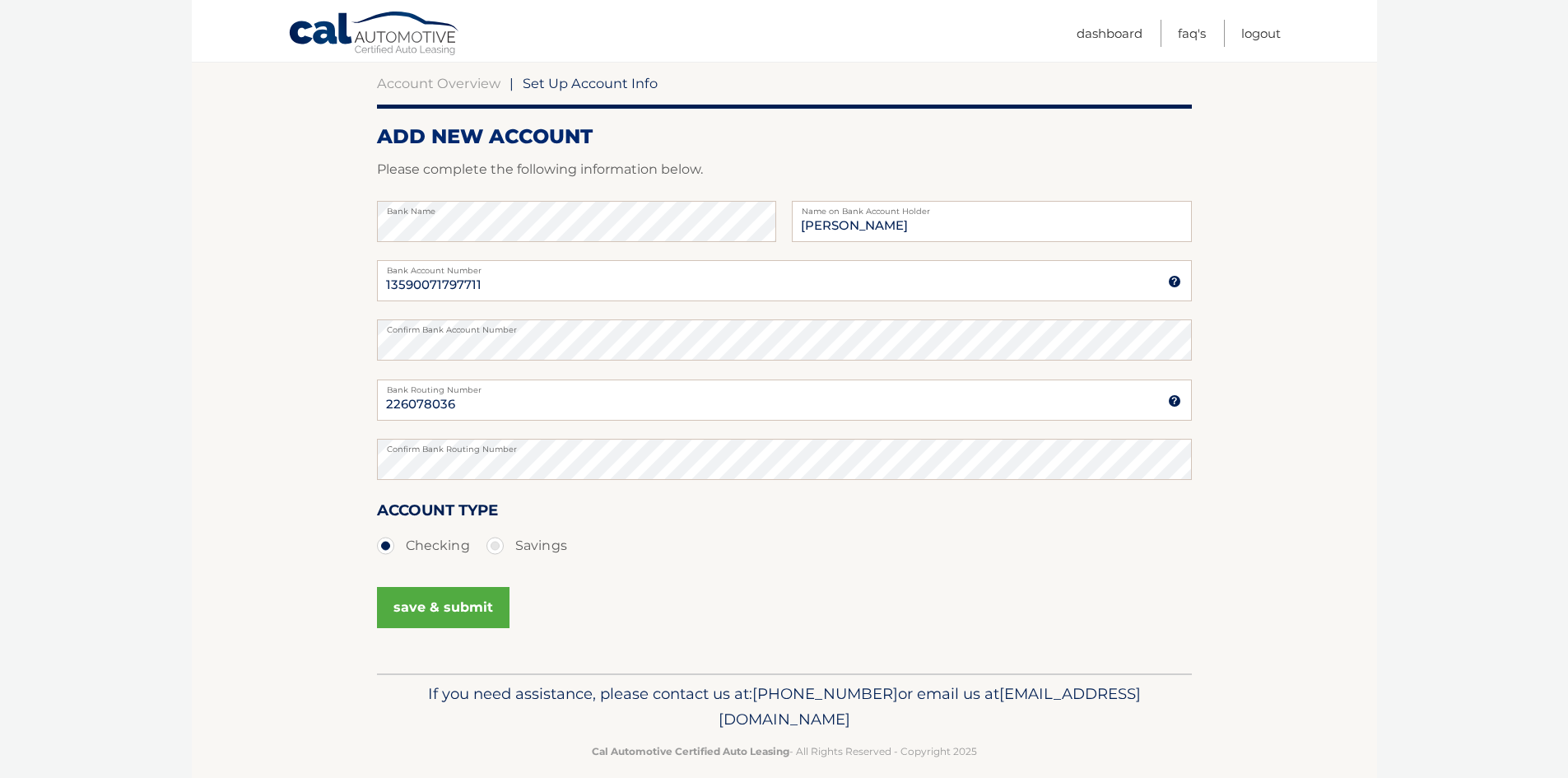
click at [452, 603] on button "save & submit" at bounding box center [442, 607] width 132 height 42
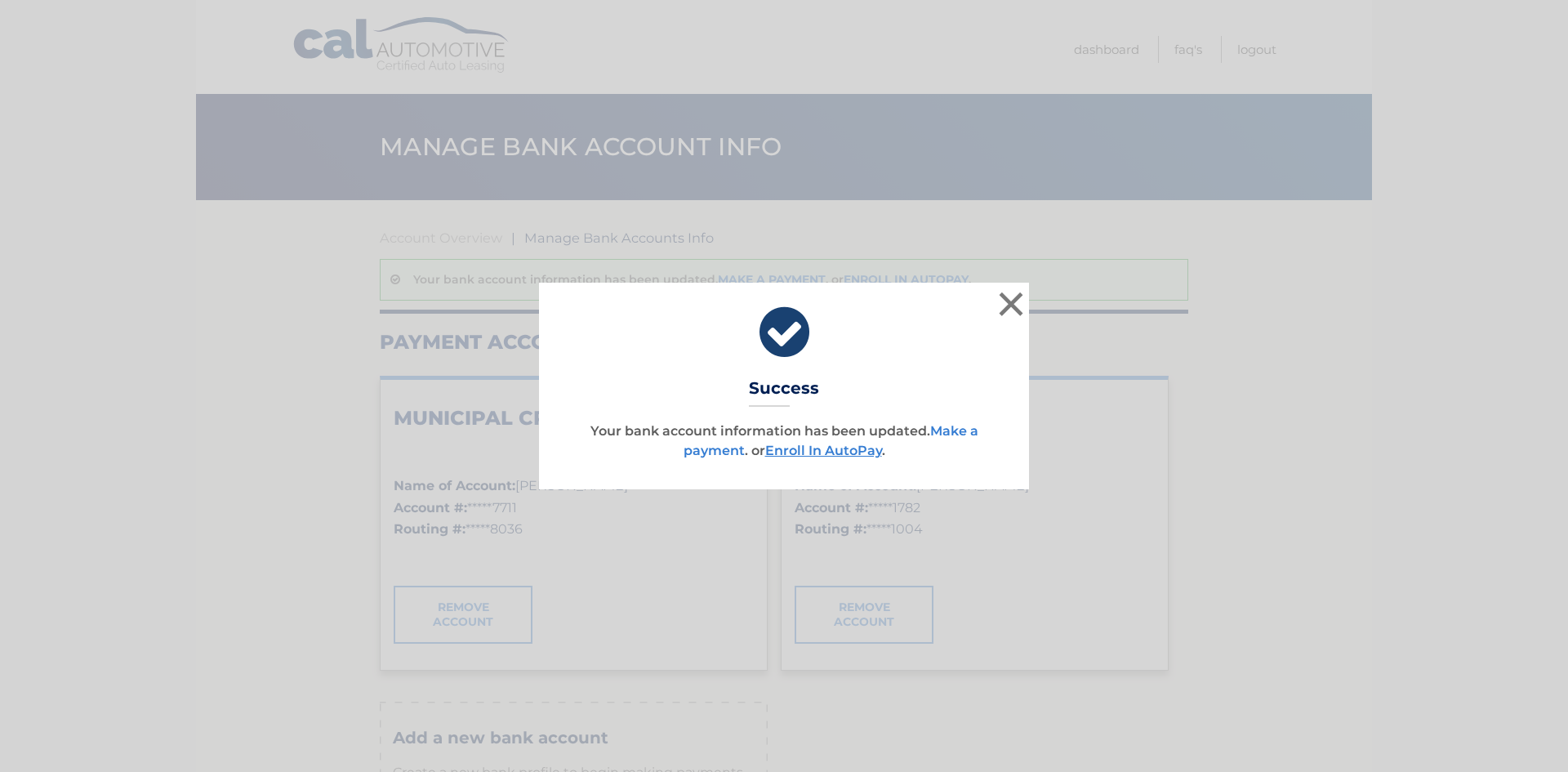
click at [703, 444] on link "Make a payment" at bounding box center [831, 441] width 295 height 35
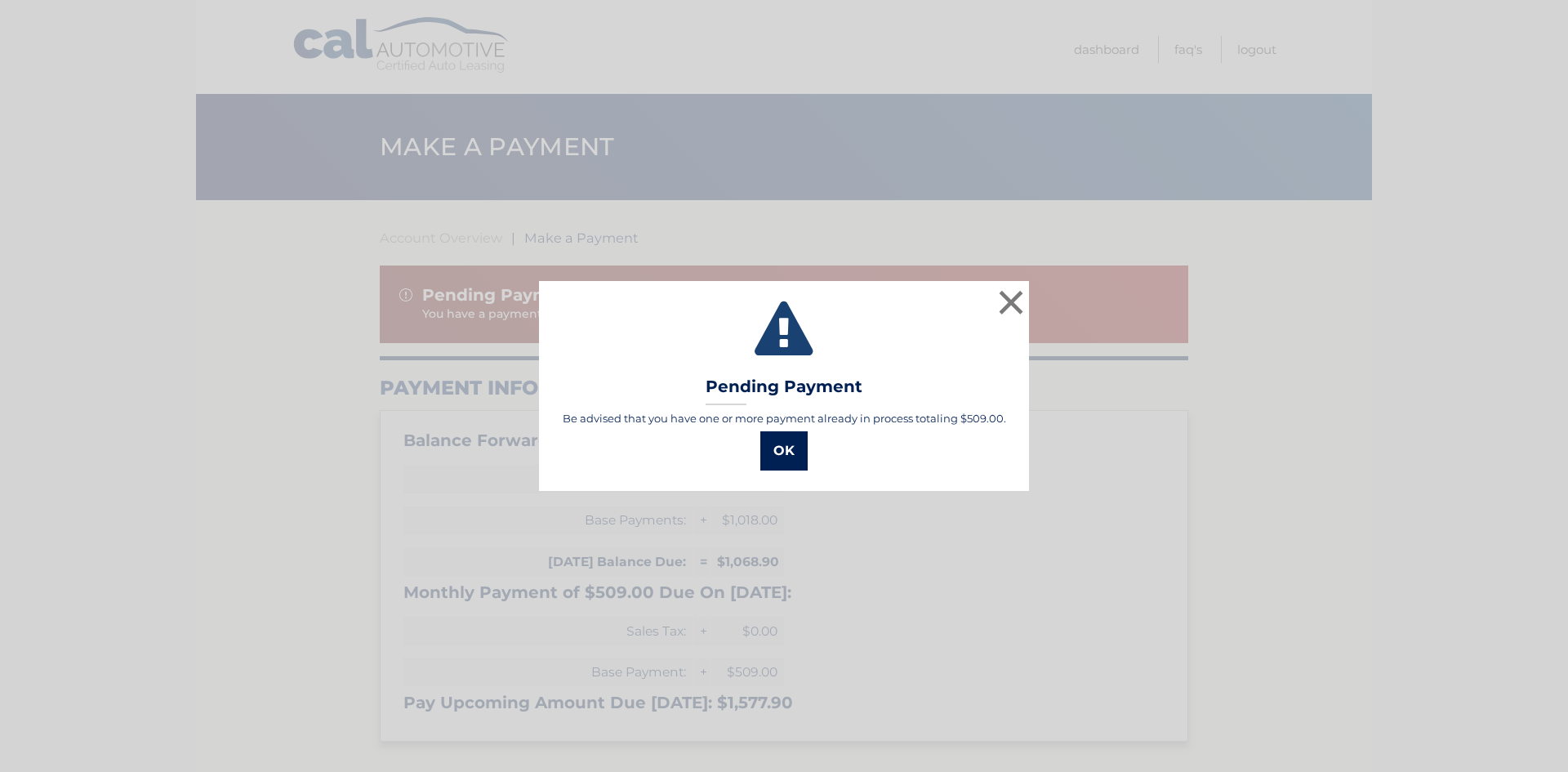
drag, startPoint x: 803, startPoint y: 457, endPoint x: 792, endPoint y: 457, distance: 11.0
click at [798, 457] on button "OK" at bounding box center [784, 450] width 47 height 39
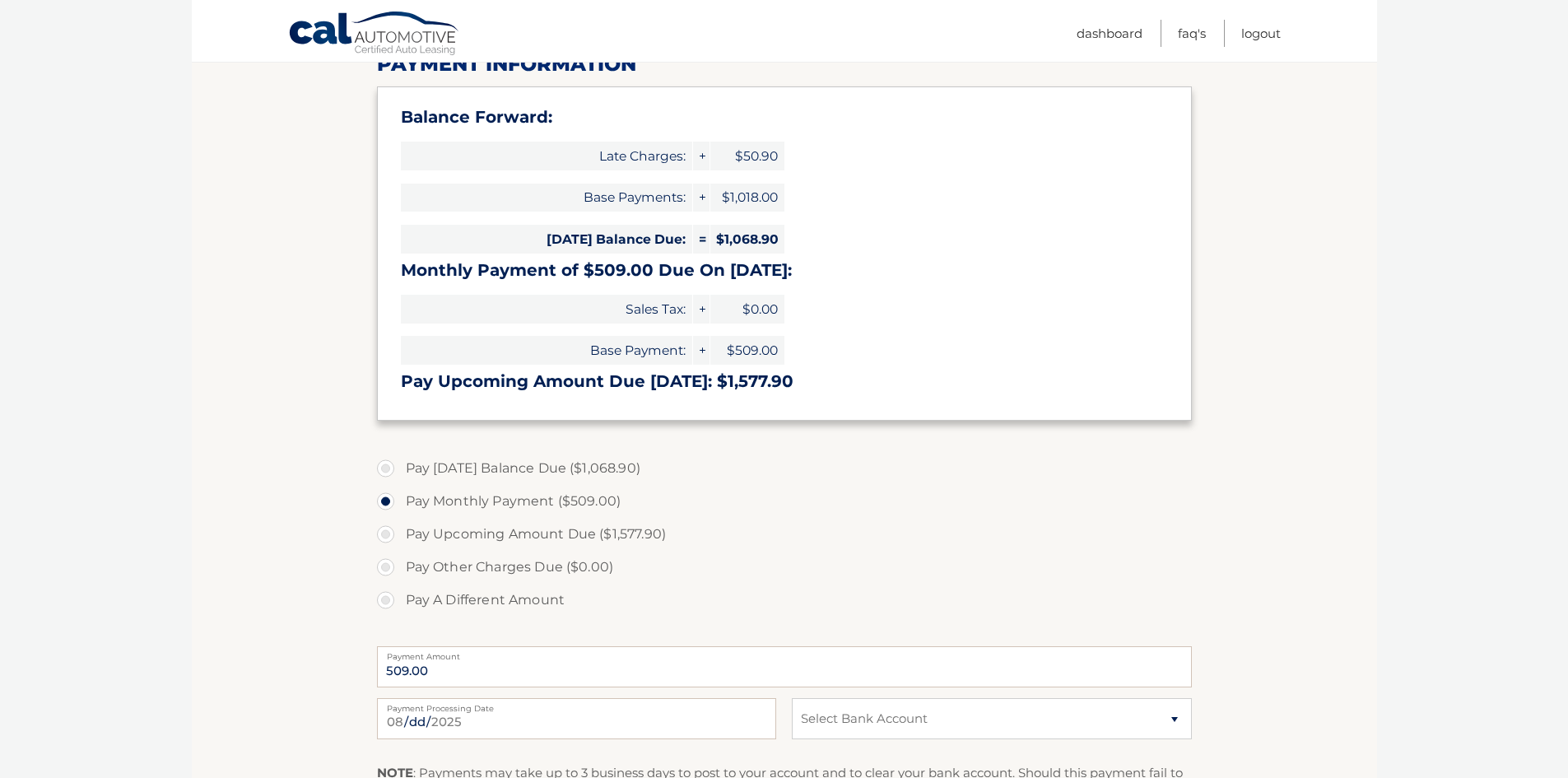
scroll to position [349, 0]
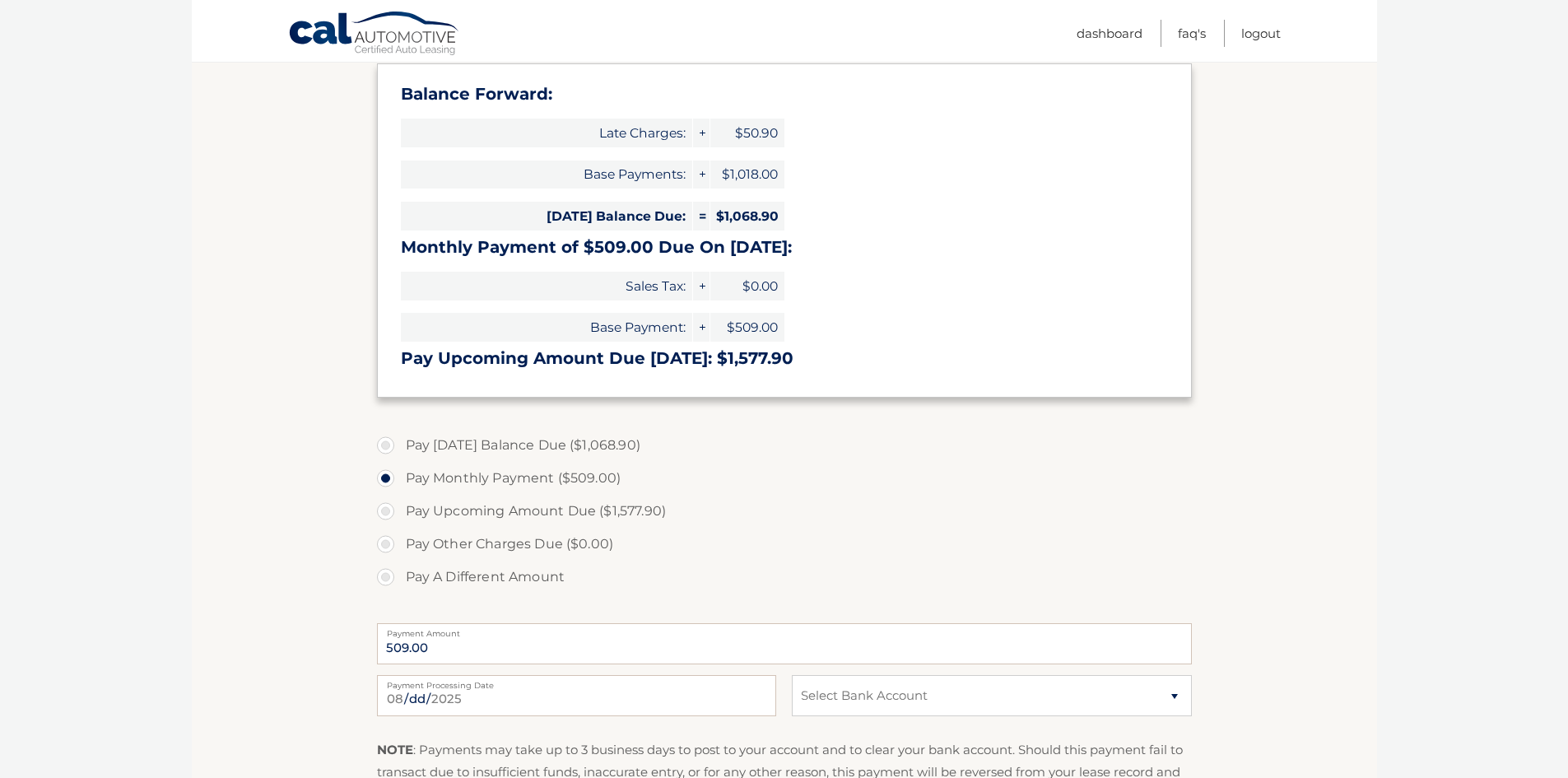
click at [384, 442] on label "Pay [DATE] Balance Due ($1,068.90)" at bounding box center [784, 445] width 815 height 33
click at [384, 442] on input "Pay [DATE] Balance Due ($1,068.90)" at bounding box center [391, 441] width 16 height 26
radio input "true"
type input "1068.90"
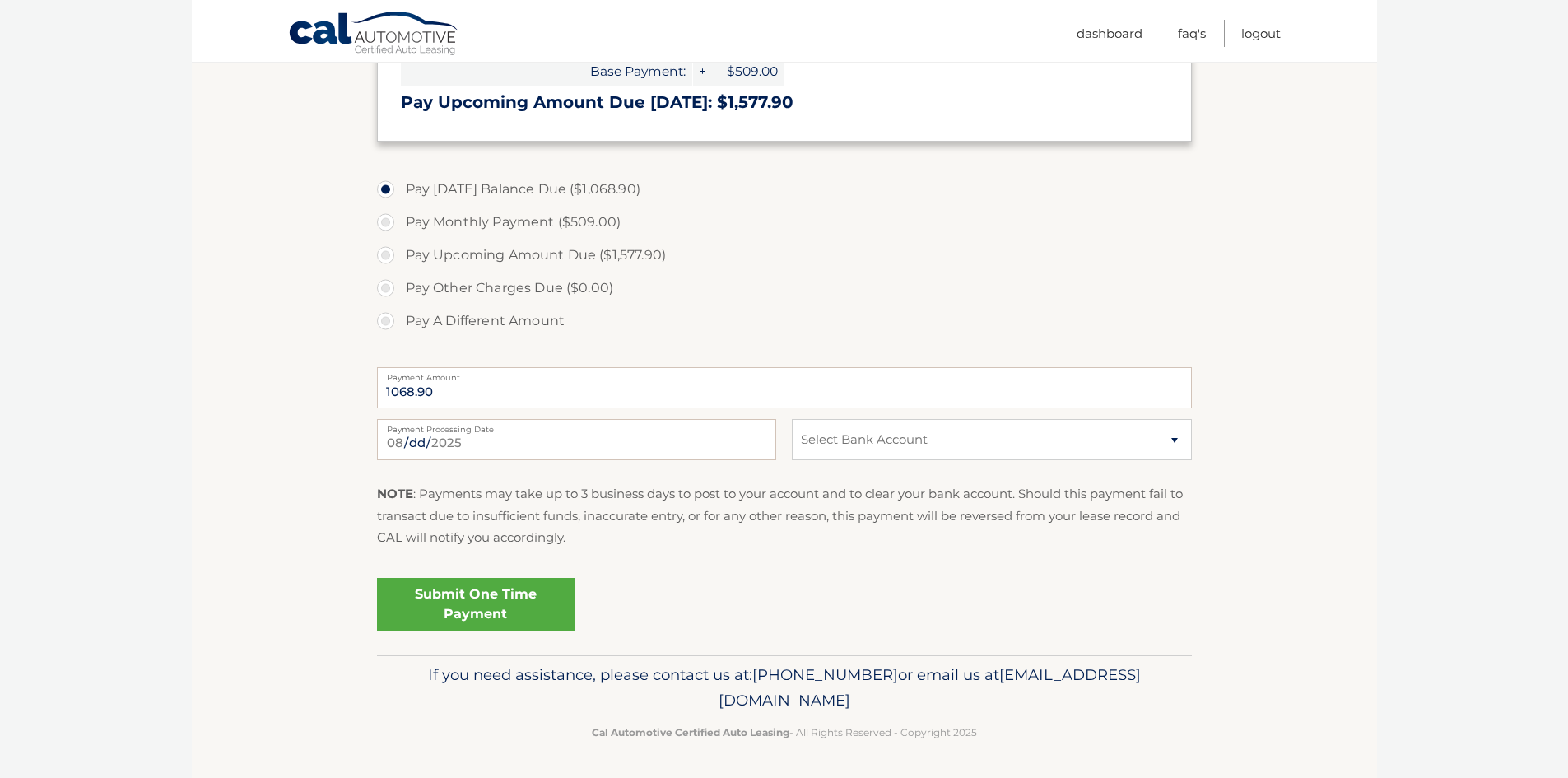
scroll to position [607, 0]
click at [1024, 454] on select "Select Bank Account Checking MUNICIPAL CREDIT UNION *****7711 Checking FLAGSTAR…" at bounding box center [992, 437] width 400 height 42
select select "NTM0MTY2NjgtNjI1My00NGZkLTkxNTYtOWMwMmFlMmM5YTY4"
click at [792, 417] on select "Select Bank Account Checking MUNICIPAL CREDIT UNION *****7711 Checking FLAGSTAR…" at bounding box center [992, 437] width 400 height 42
click at [813, 576] on div "Submit One Time Payment" at bounding box center [784, 598] width 815 height 59
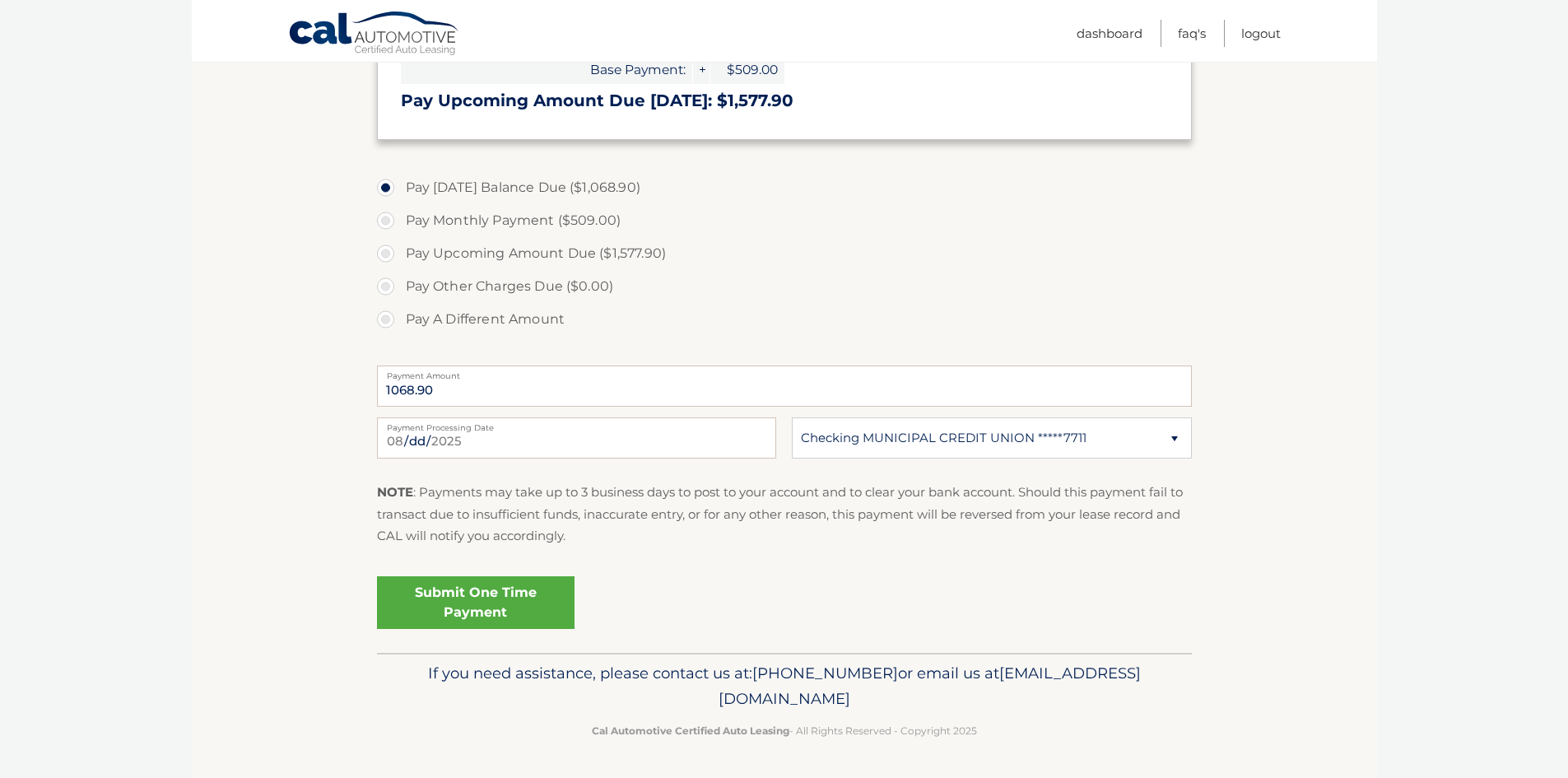
click at [491, 609] on link "Submit One Time Payment" at bounding box center [475, 602] width 198 height 53
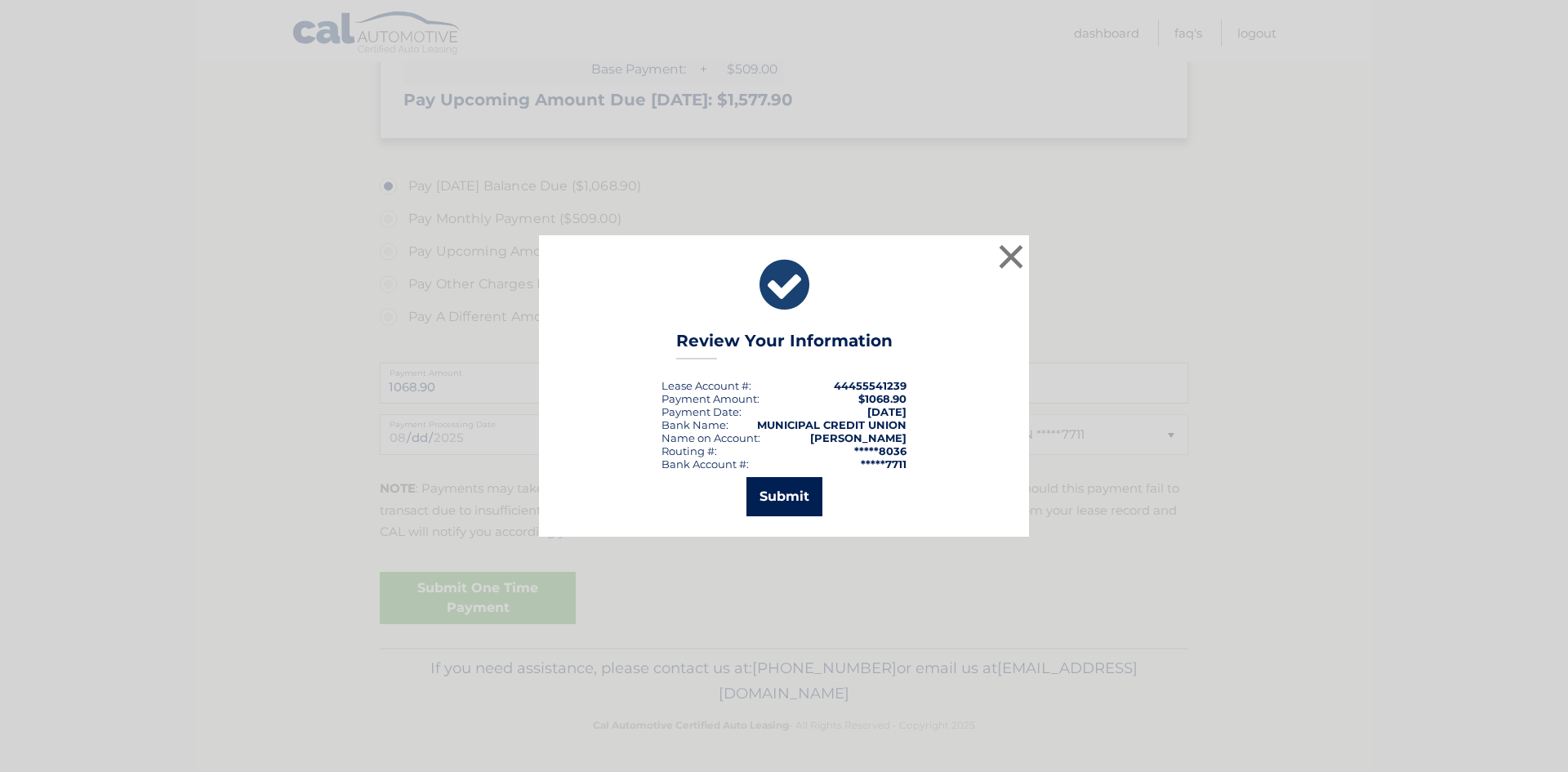
click at [800, 505] on button "Submit" at bounding box center [784, 496] width 76 height 39
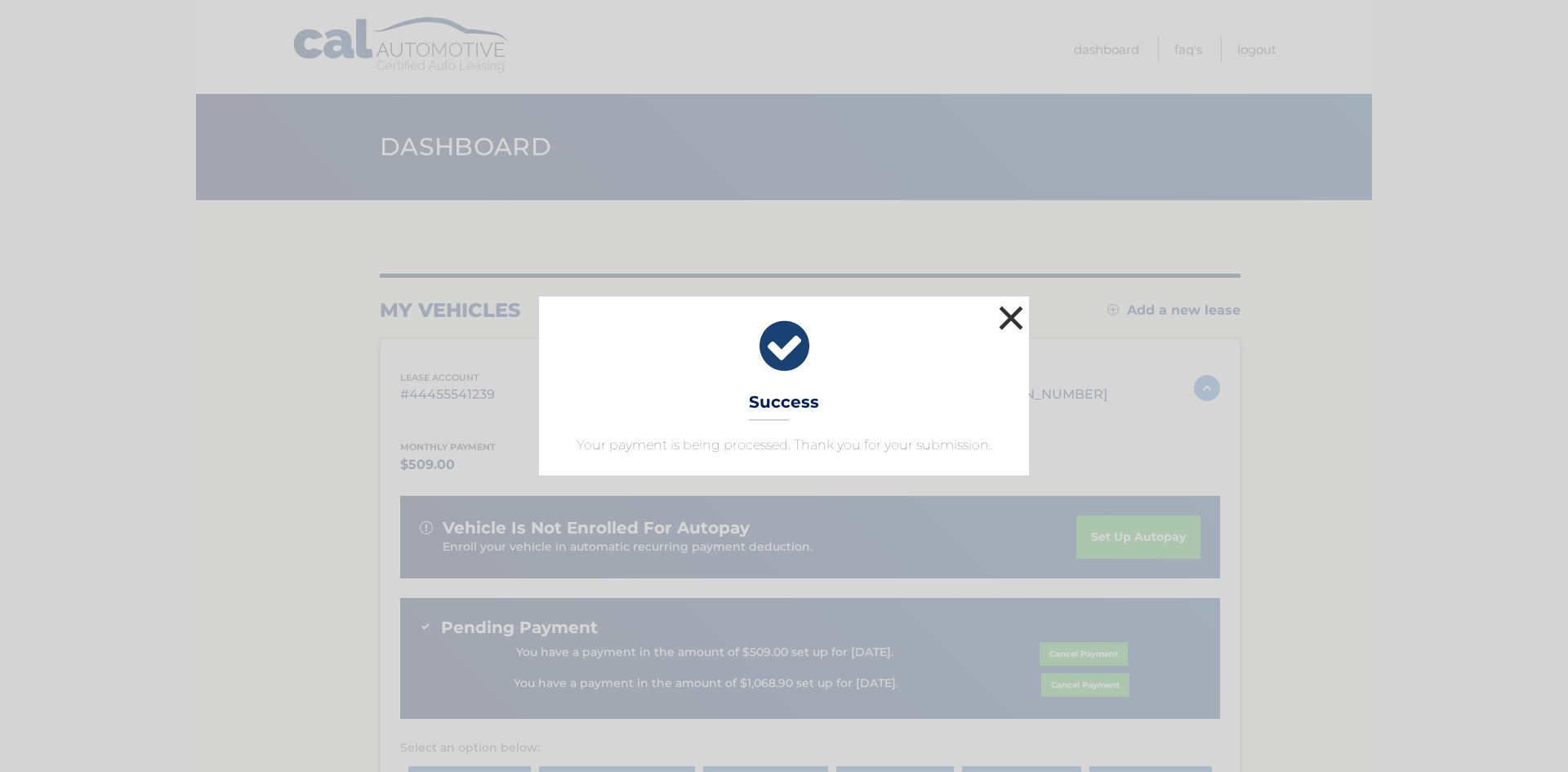
click at [1012, 319] on button "×" at bounding box center [1011, 318] width 33 height 33
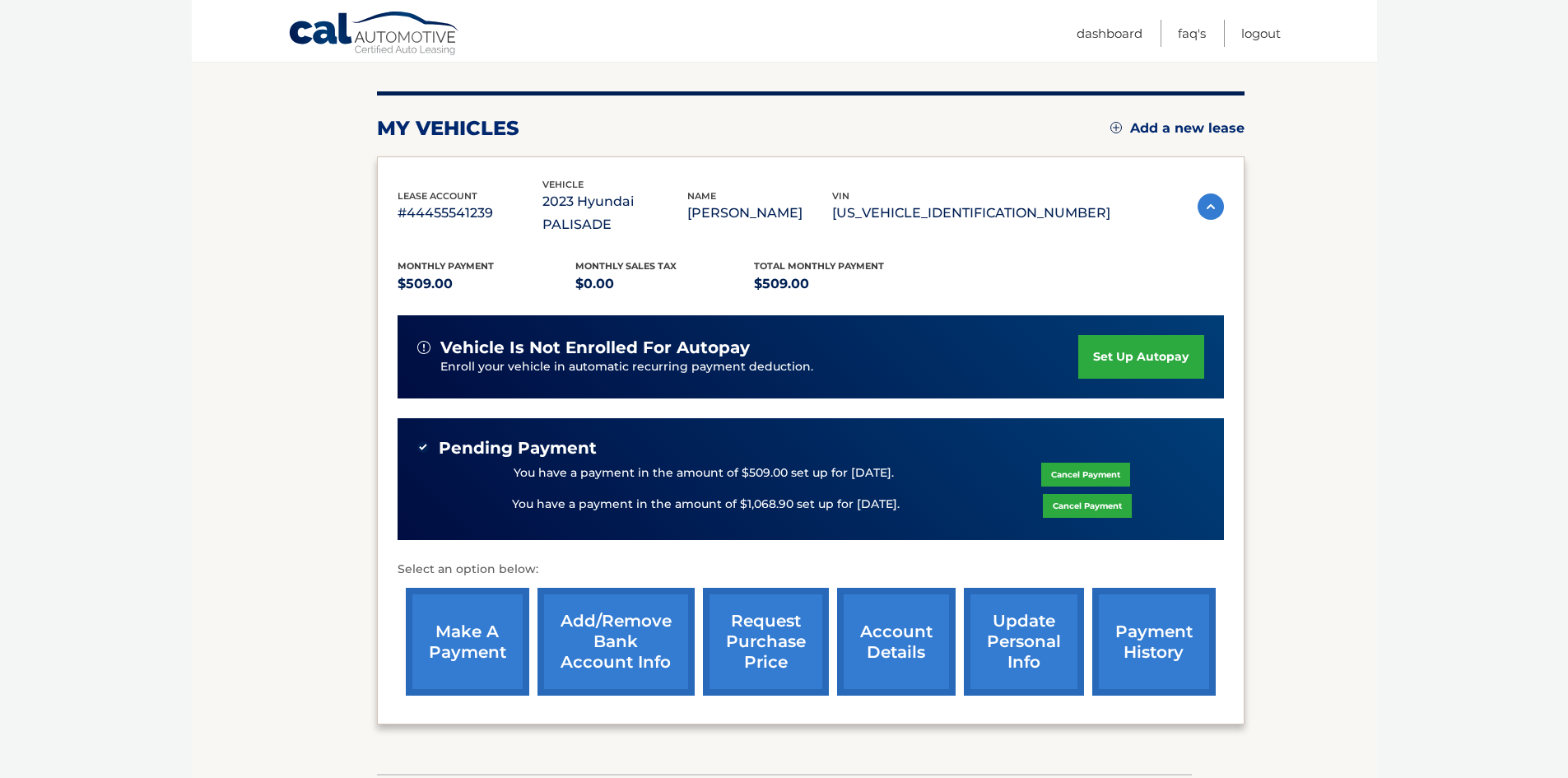
scroll to position [185, 0]
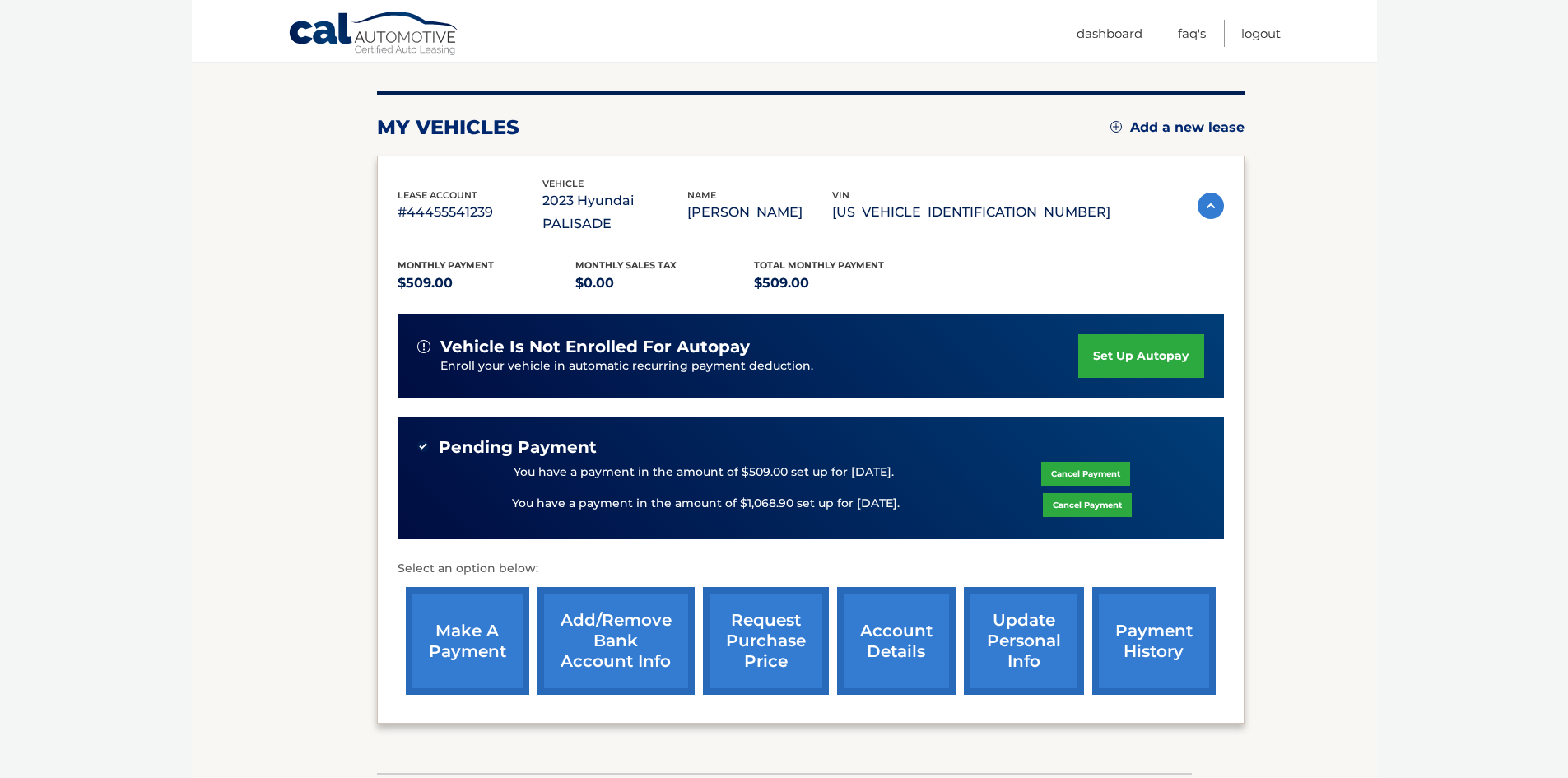
click at [1143, 633] on link "payment history" at bounding box center [1154, 641] width 124 height 108
click at [866, 645] on link "account details" at bounding box center [896, 641] width 119 height 108
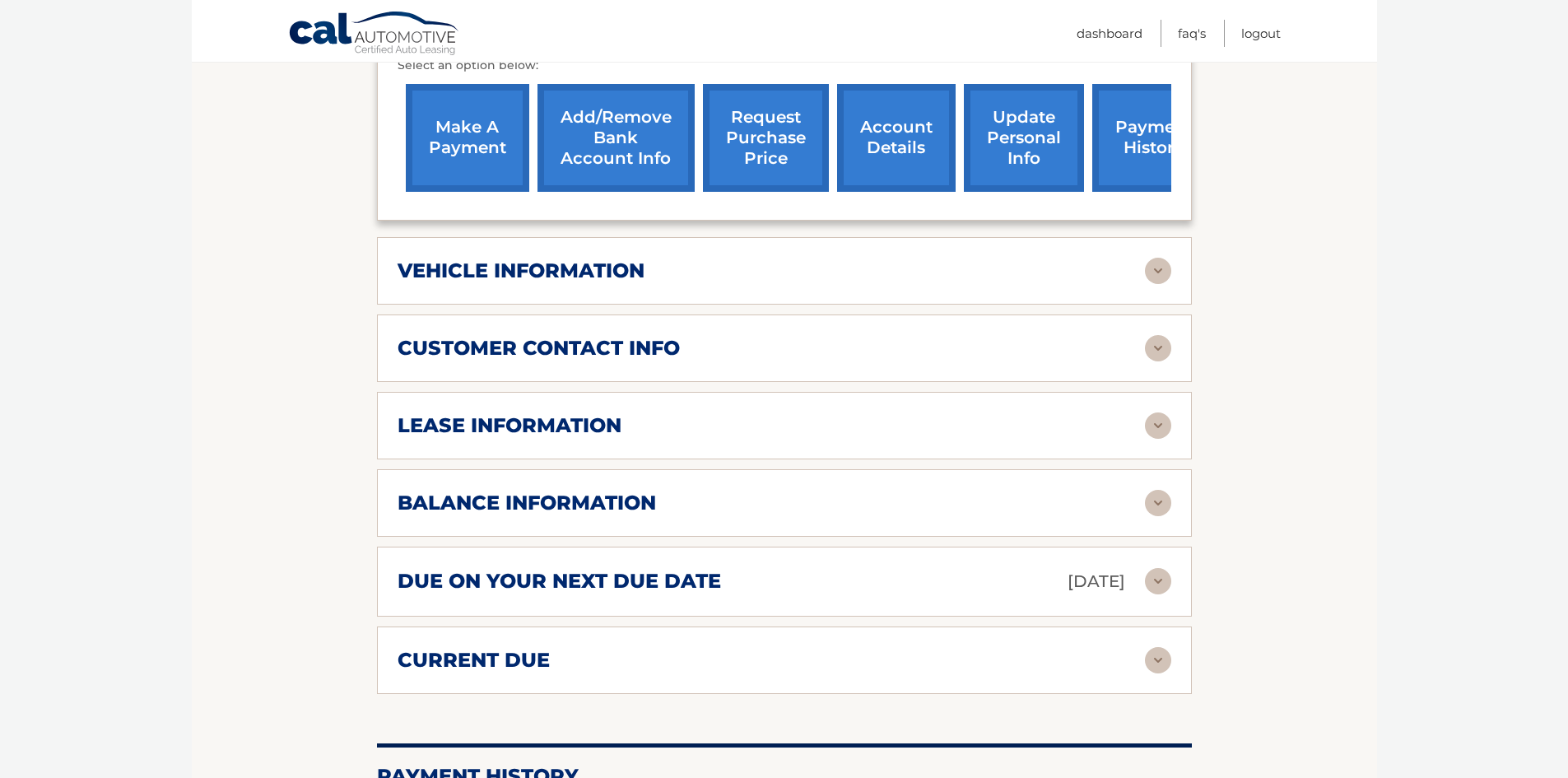
scroll to position [720, 0]
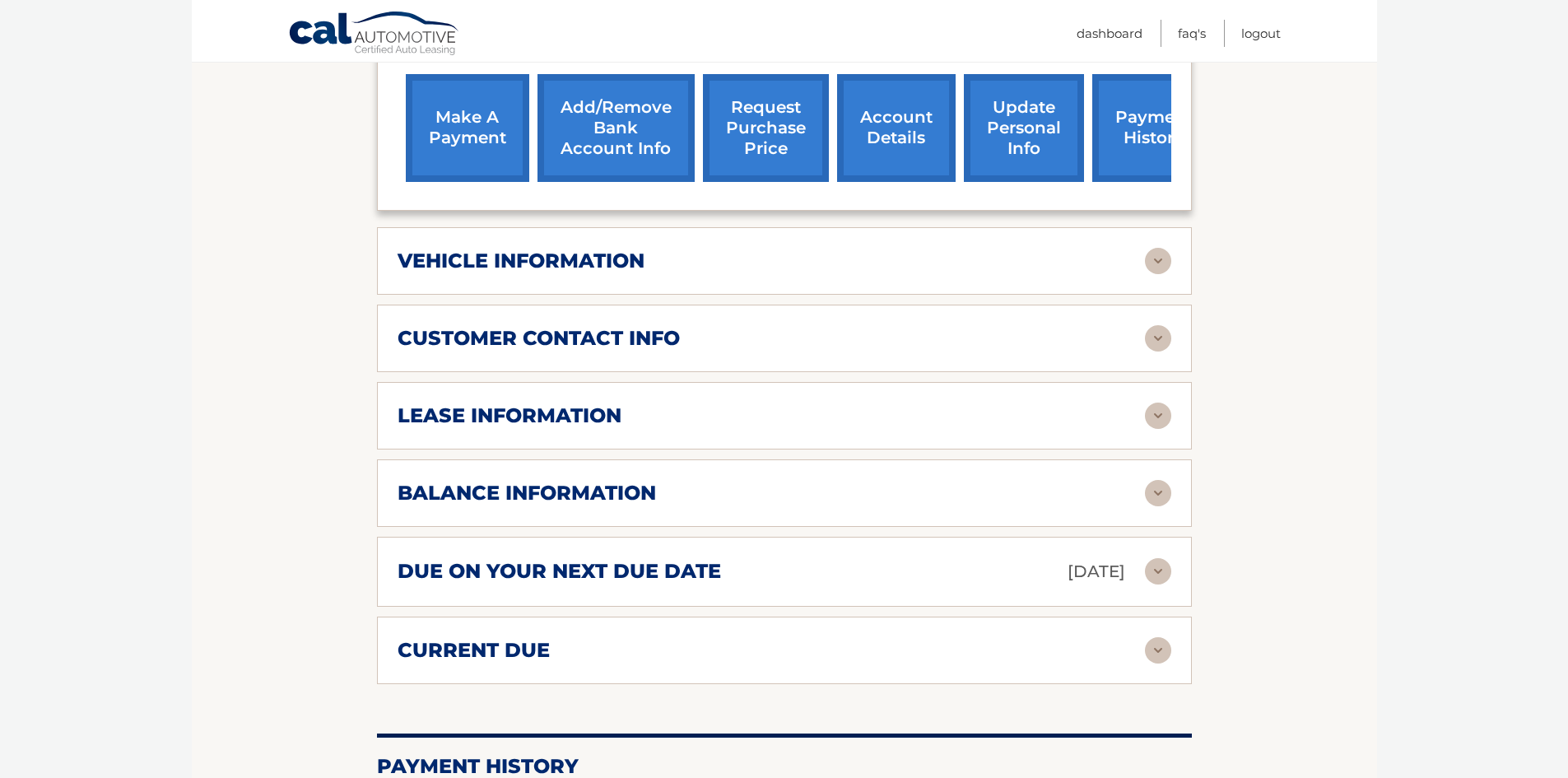
click at [837, 403] on div "lease information" at bounding box center [771, 416] width 747 height 25
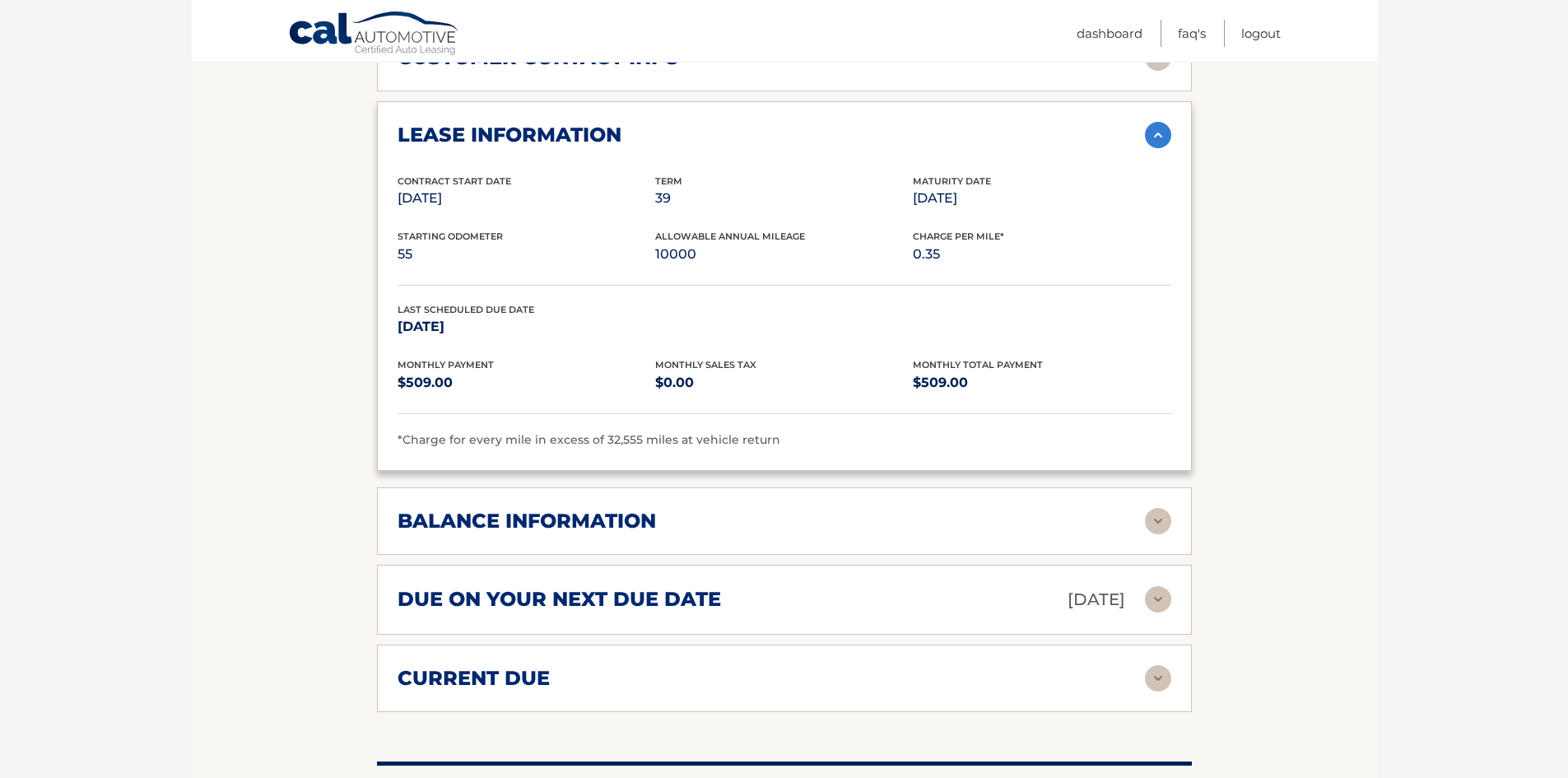
scroll to position [1173, 0]
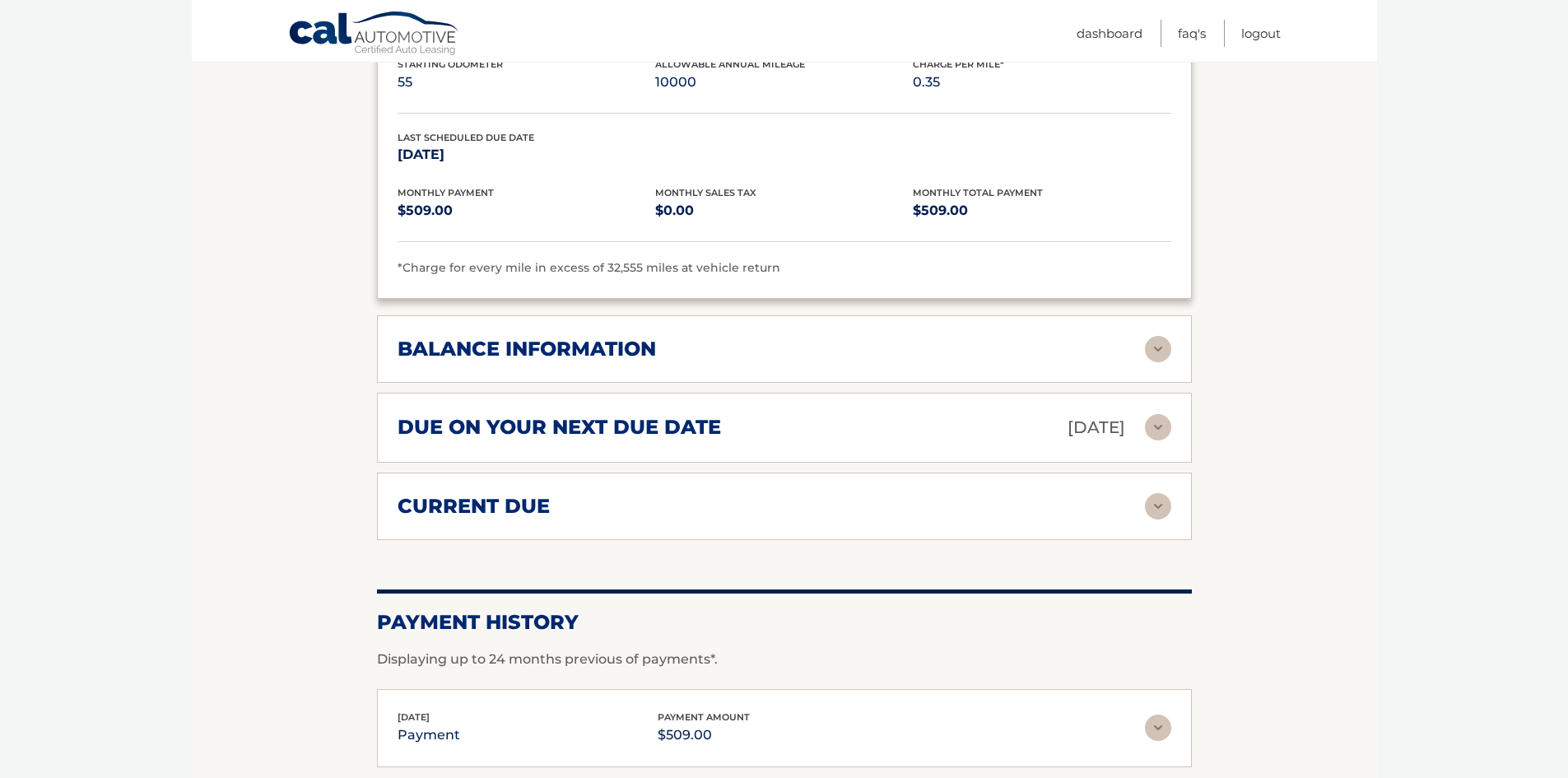
click at [494, 415] on h2 "due on your next due date" at bounding box center [559, 428] width 323 height 25
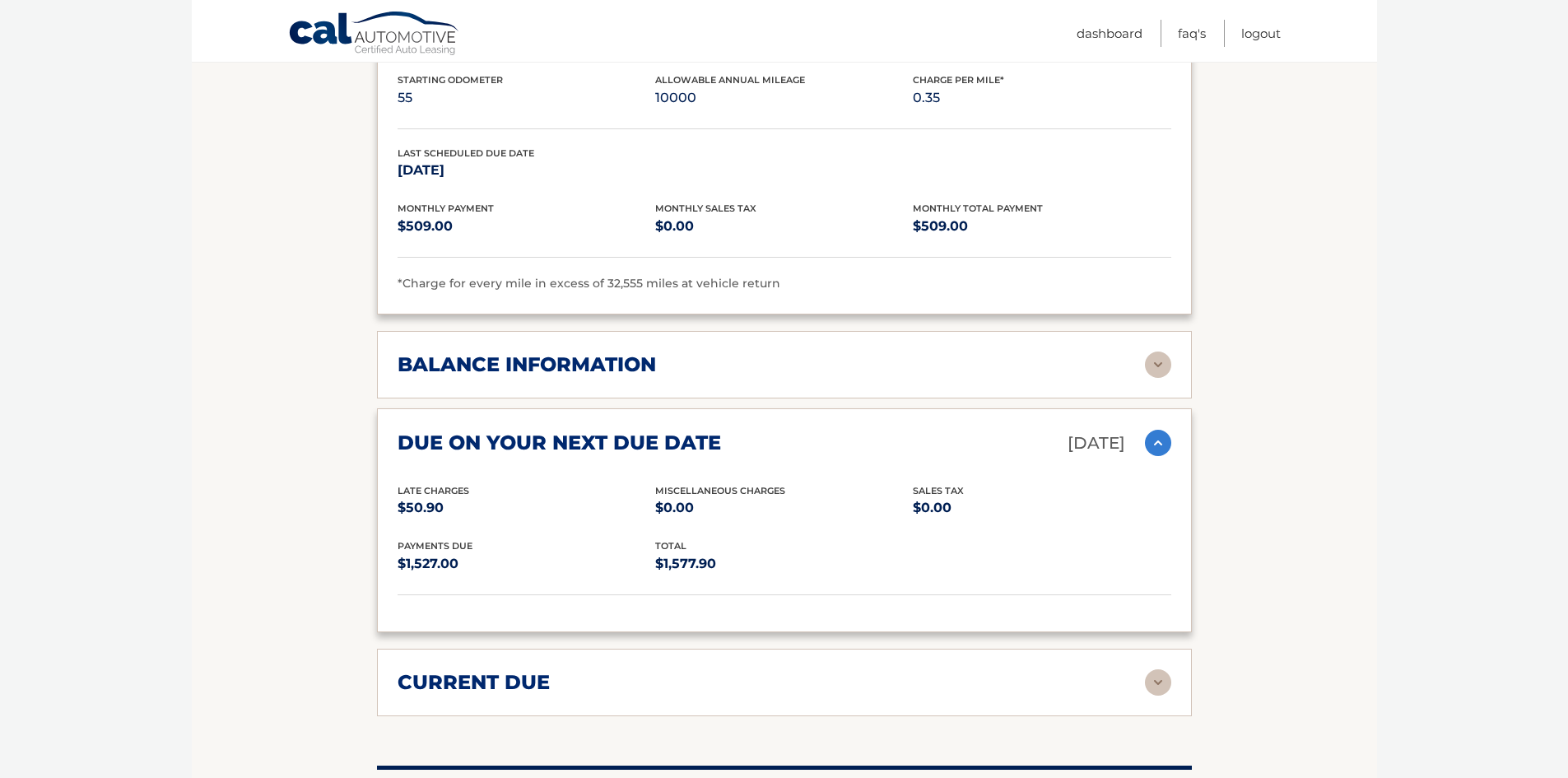
scroll to position [1153, 0]
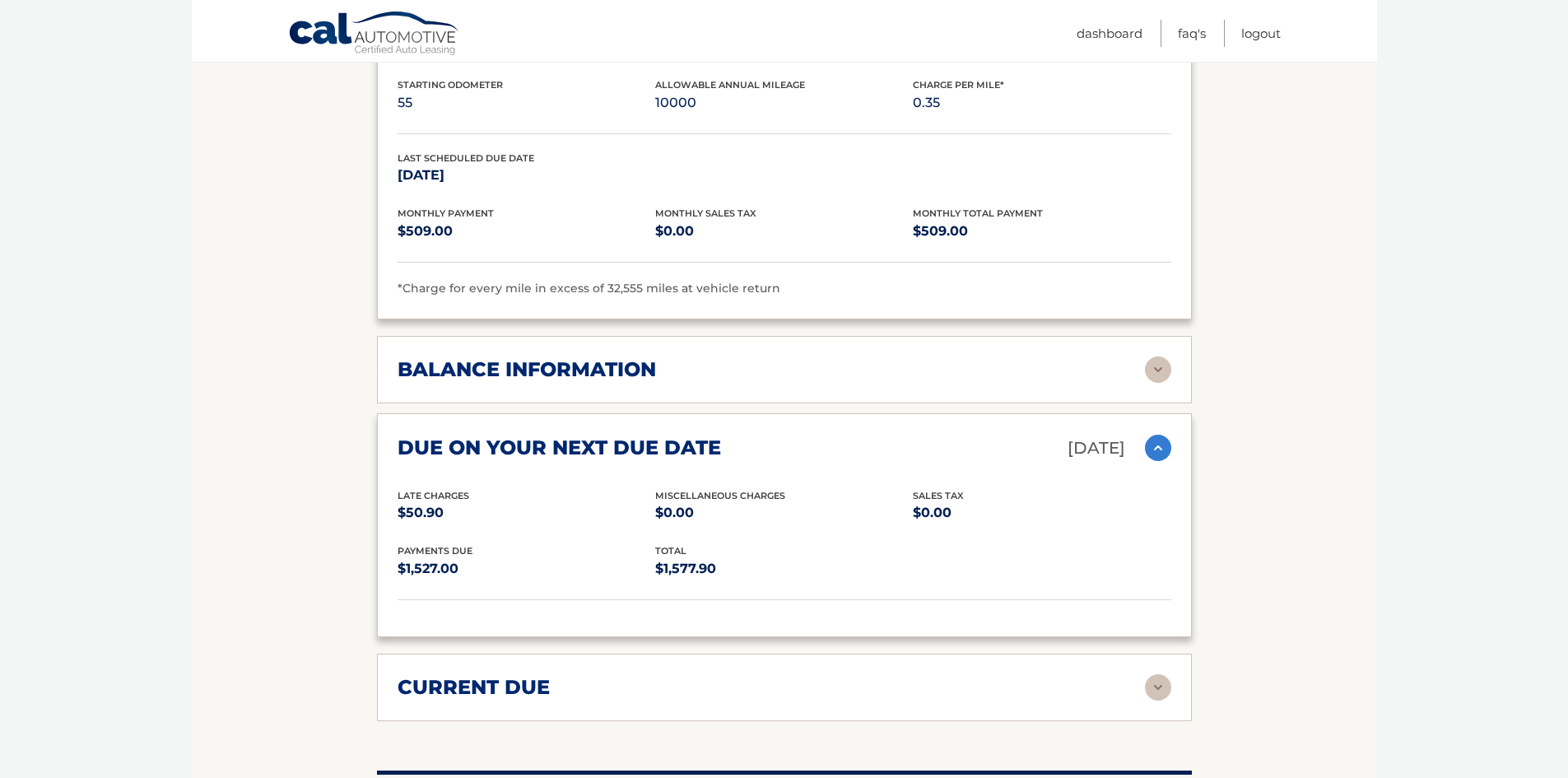
click at [798, 677] on div "current due" at bounding box center [784, 686] width 773 height 26
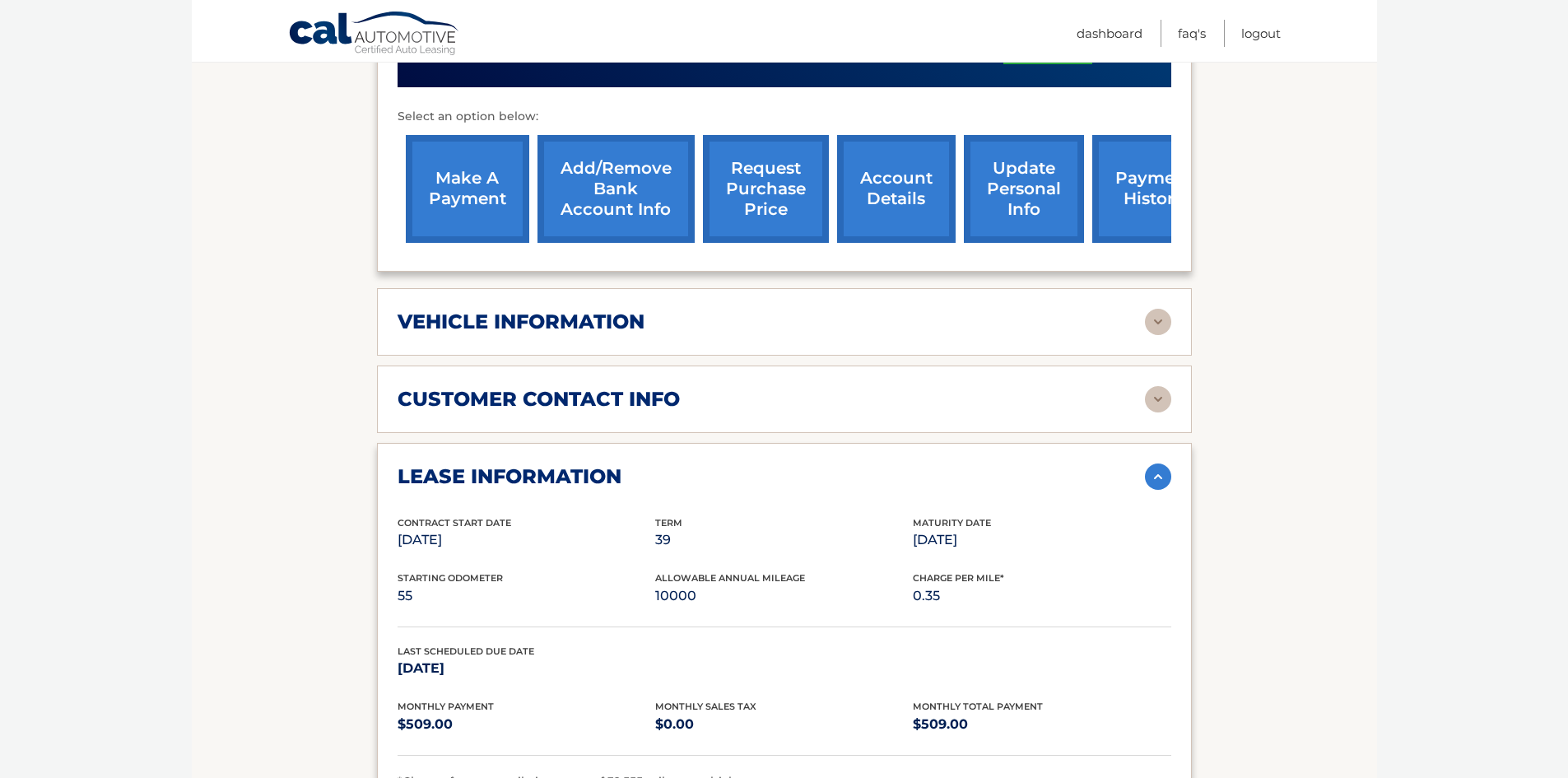
scroll to position [514, 0]
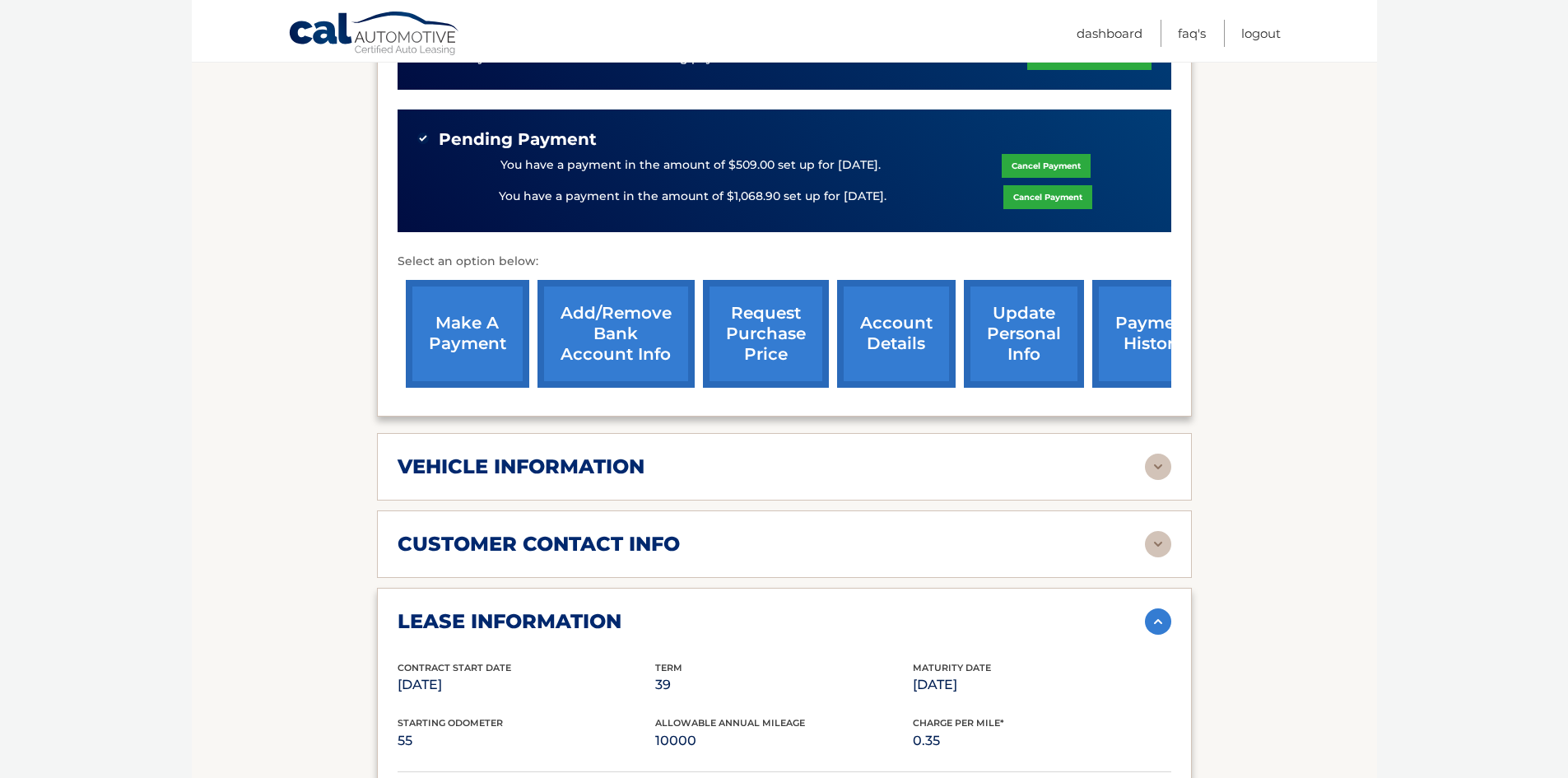
click at [489, 455] on h2 "vehicle information" at bounding box center [521, 467] width 247 height 25
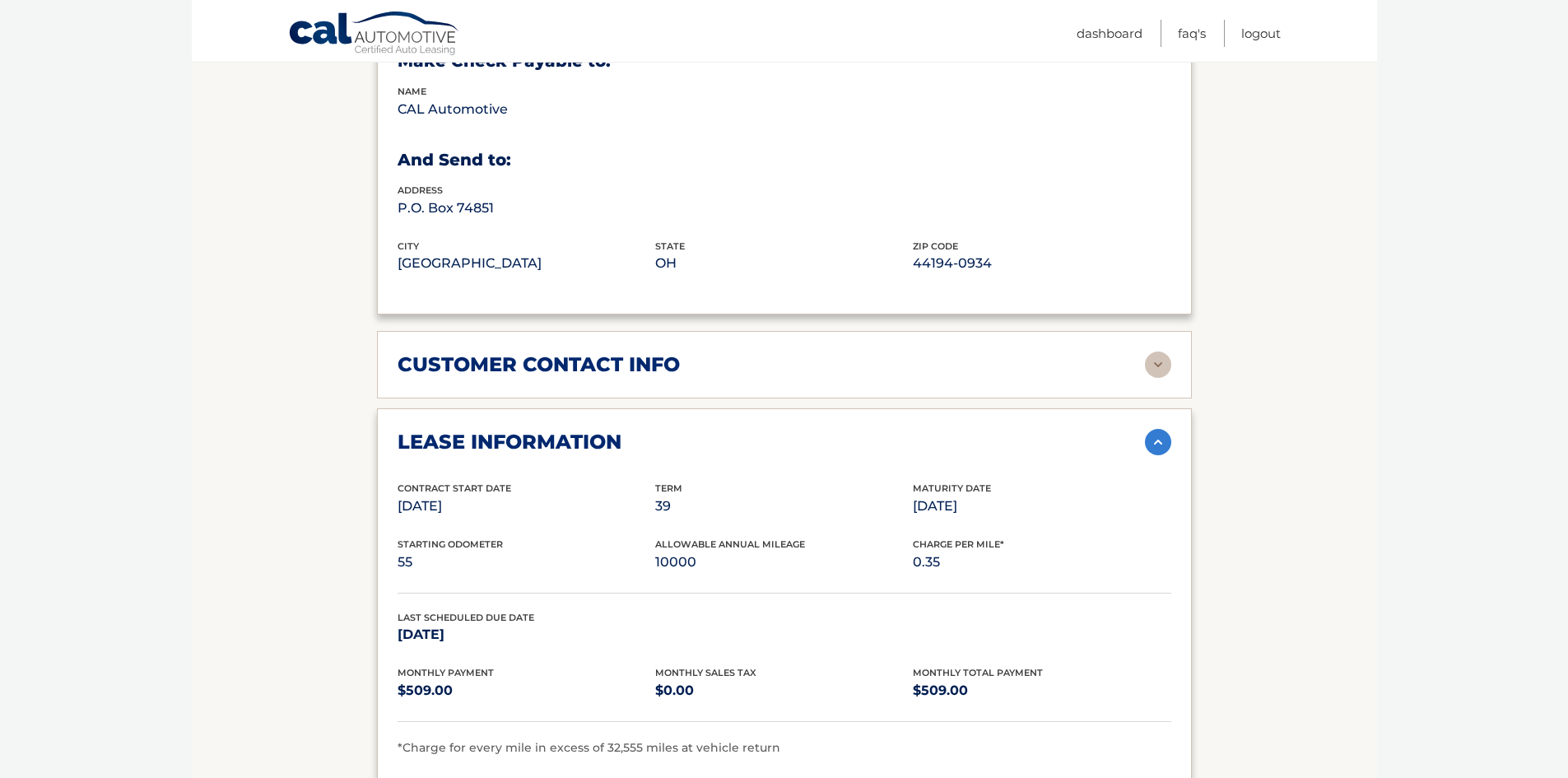
scroll to position [1091, 0]
click at [612, 330] on div "customer contact info full name DENISE VENEZIANO street address 59 LEEDS ST cit…" at bounding box center [784, 364] width 815 height 68
click at [616, 351] on h2 "customer contact info" at bounding box center [539, 364] width 282 height 25
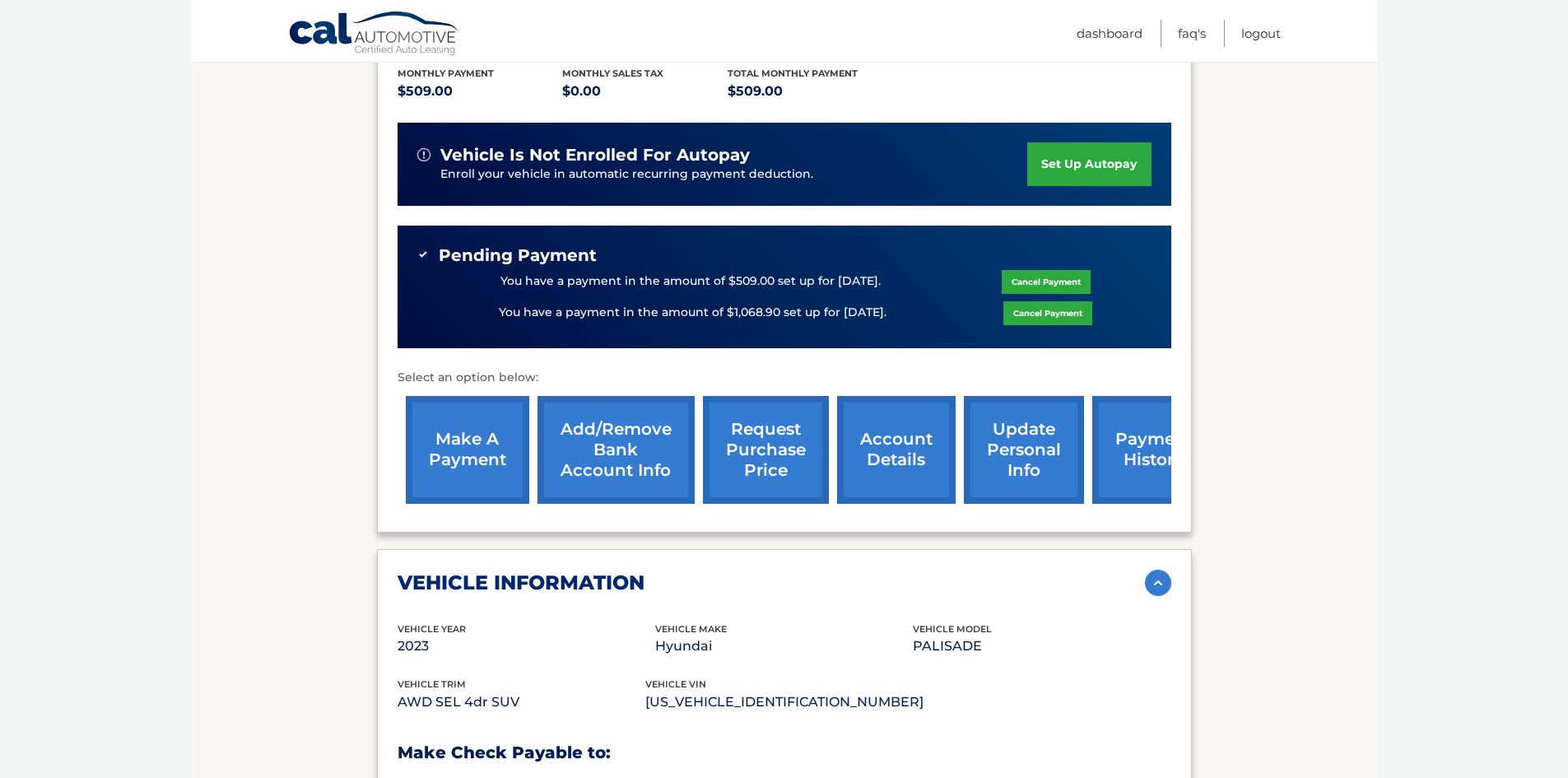
scroll to position [397, 0]
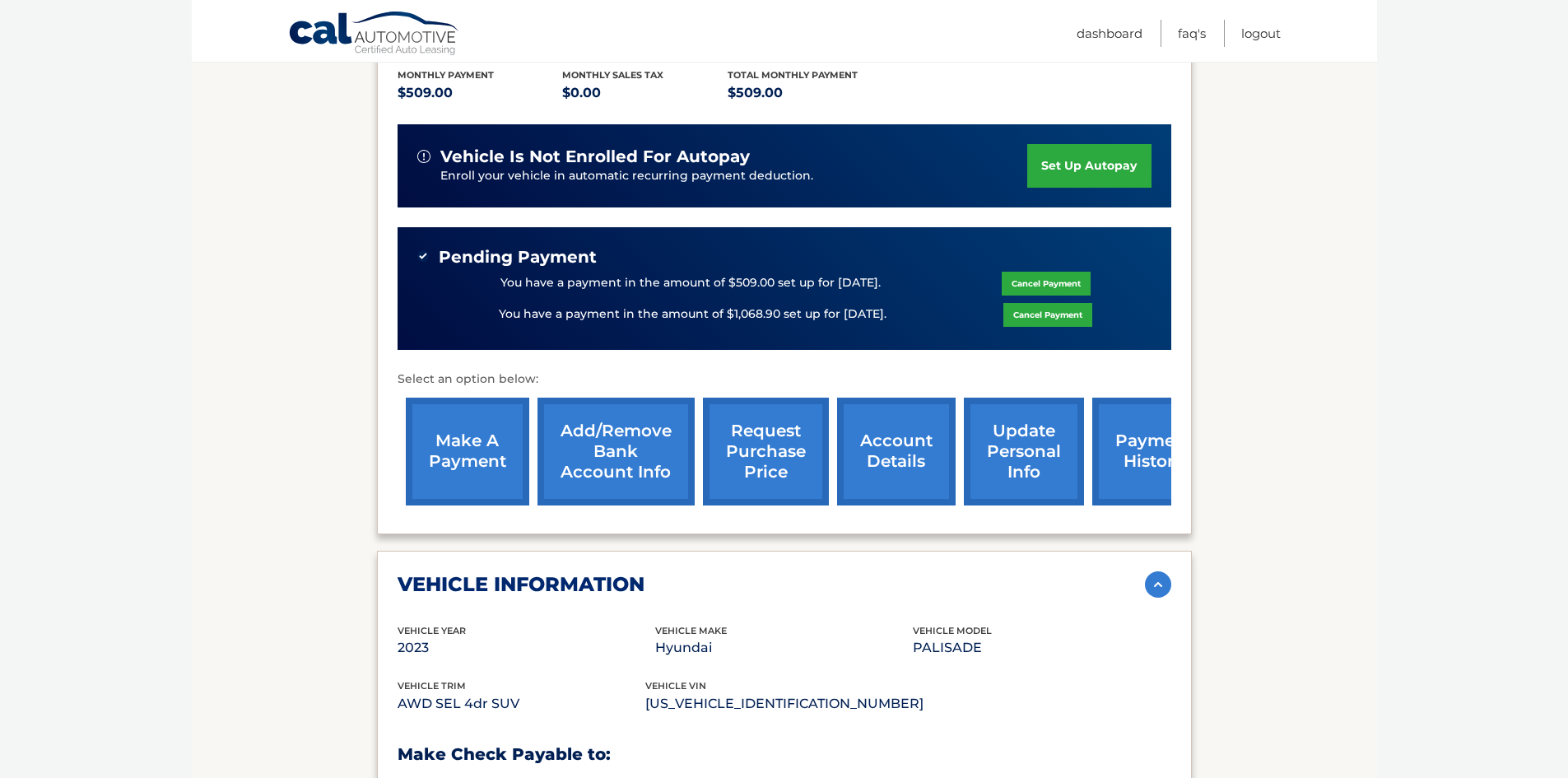
click at [740, 427] on link "request purchase price" at bounding box center [766, 452] width 126 height 108
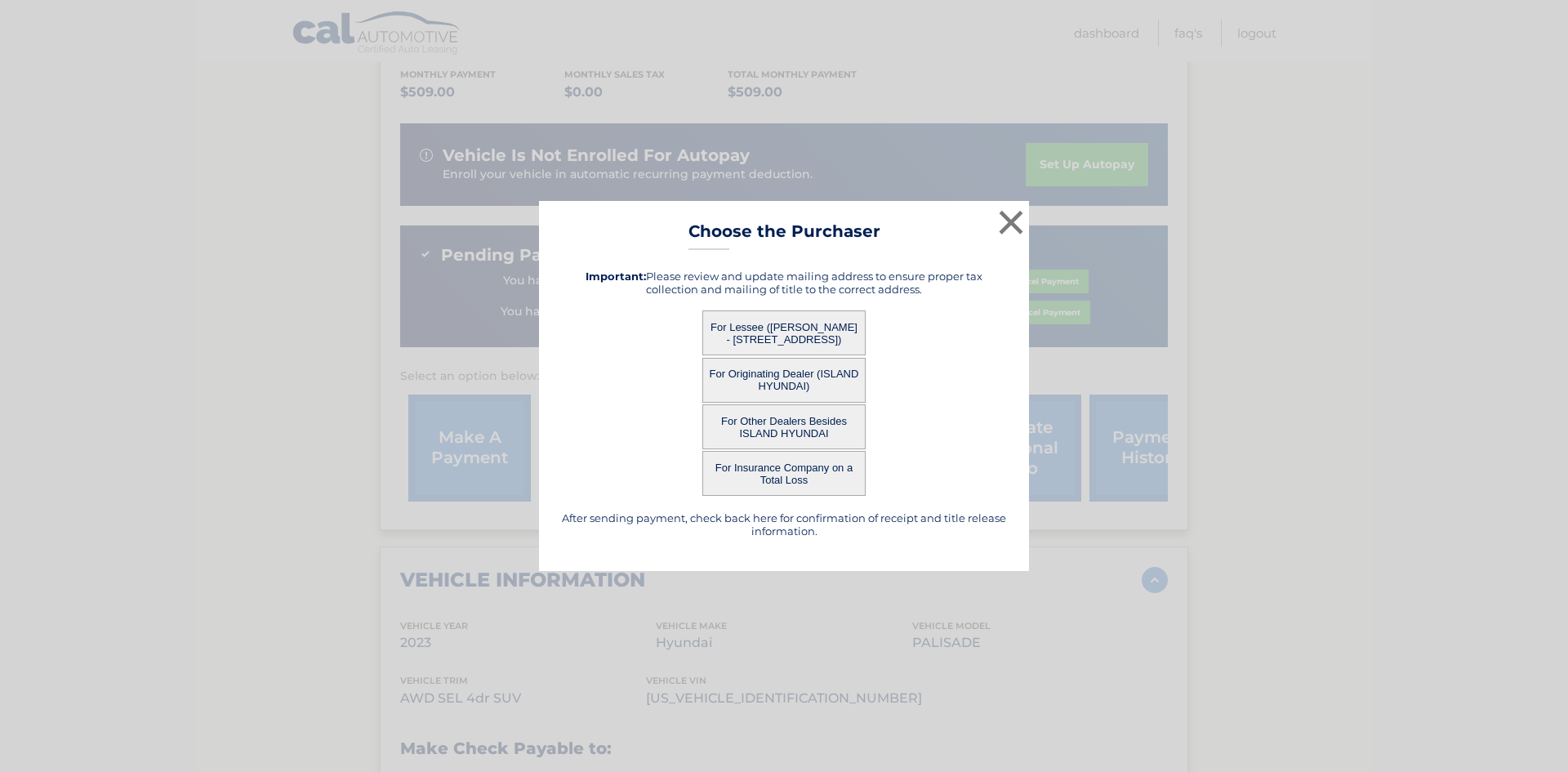
click at [763, 330] on button "For Lessee (DENISE VENEZIANO - 59 LEEDS ST, , STATEN ISLAND, NY 10306)" at bounding box center [784, 332] width 164 height 45
click at [792, 341] on button "For Lessee (DENISE VENEZIANO - 59 LEEDS ST, , STATEN ISLAND, NY 10306)" at bounding box center [784, 332] width 164 height 45
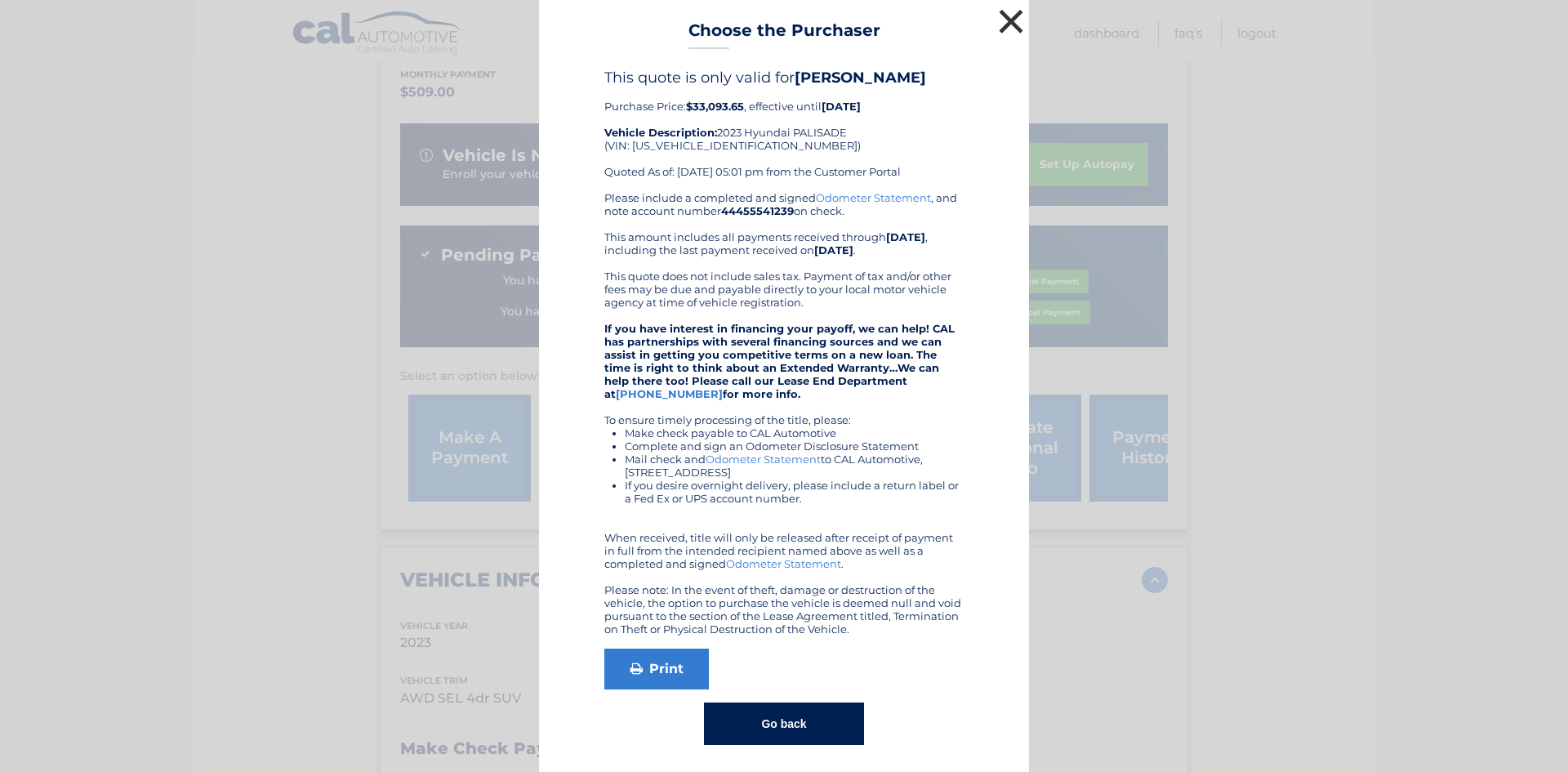
click at [998, 27] on button "×" at bounding box center [1011, 21] width 33 height 33
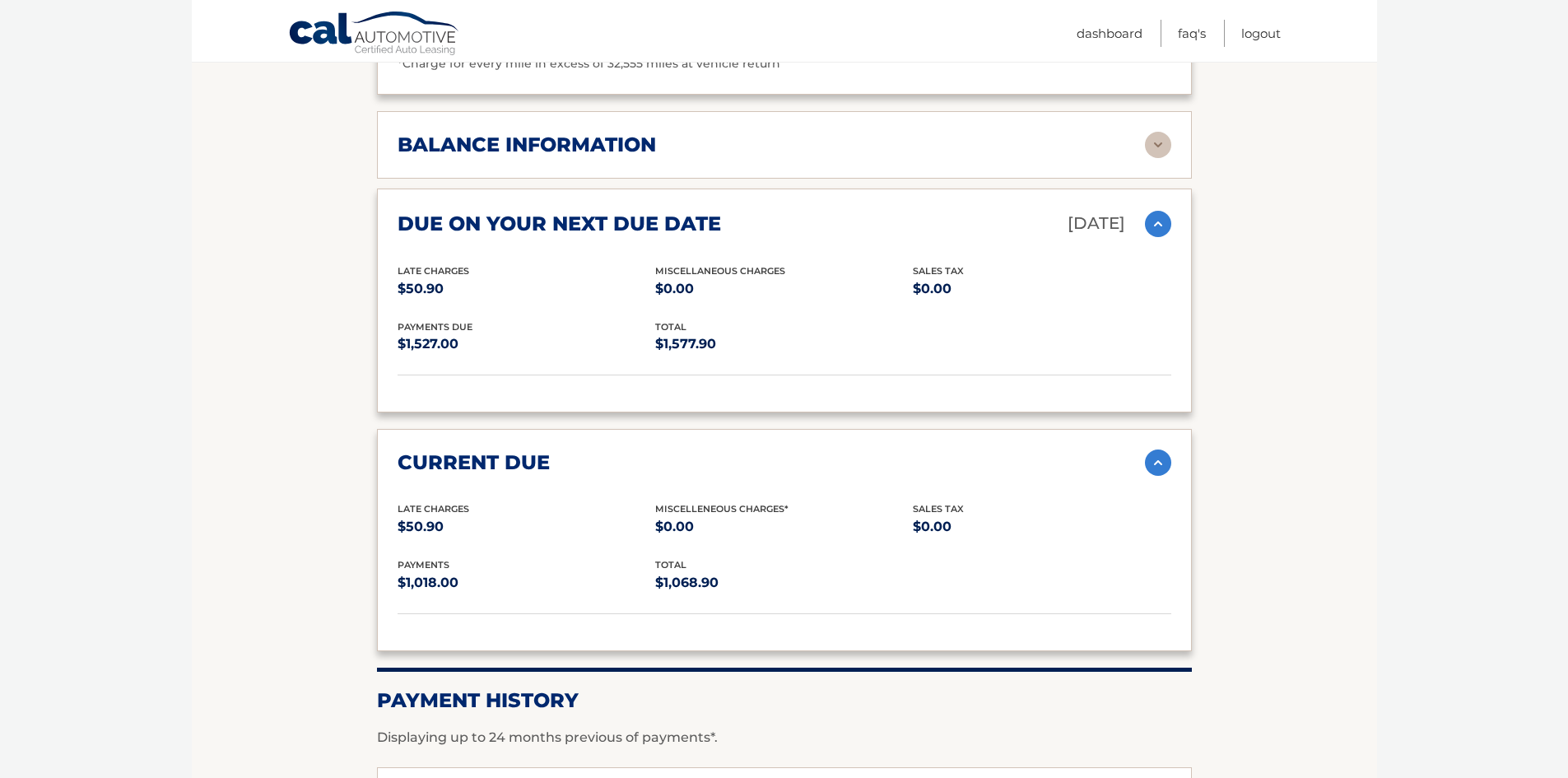
scroll to position [2104, 0]
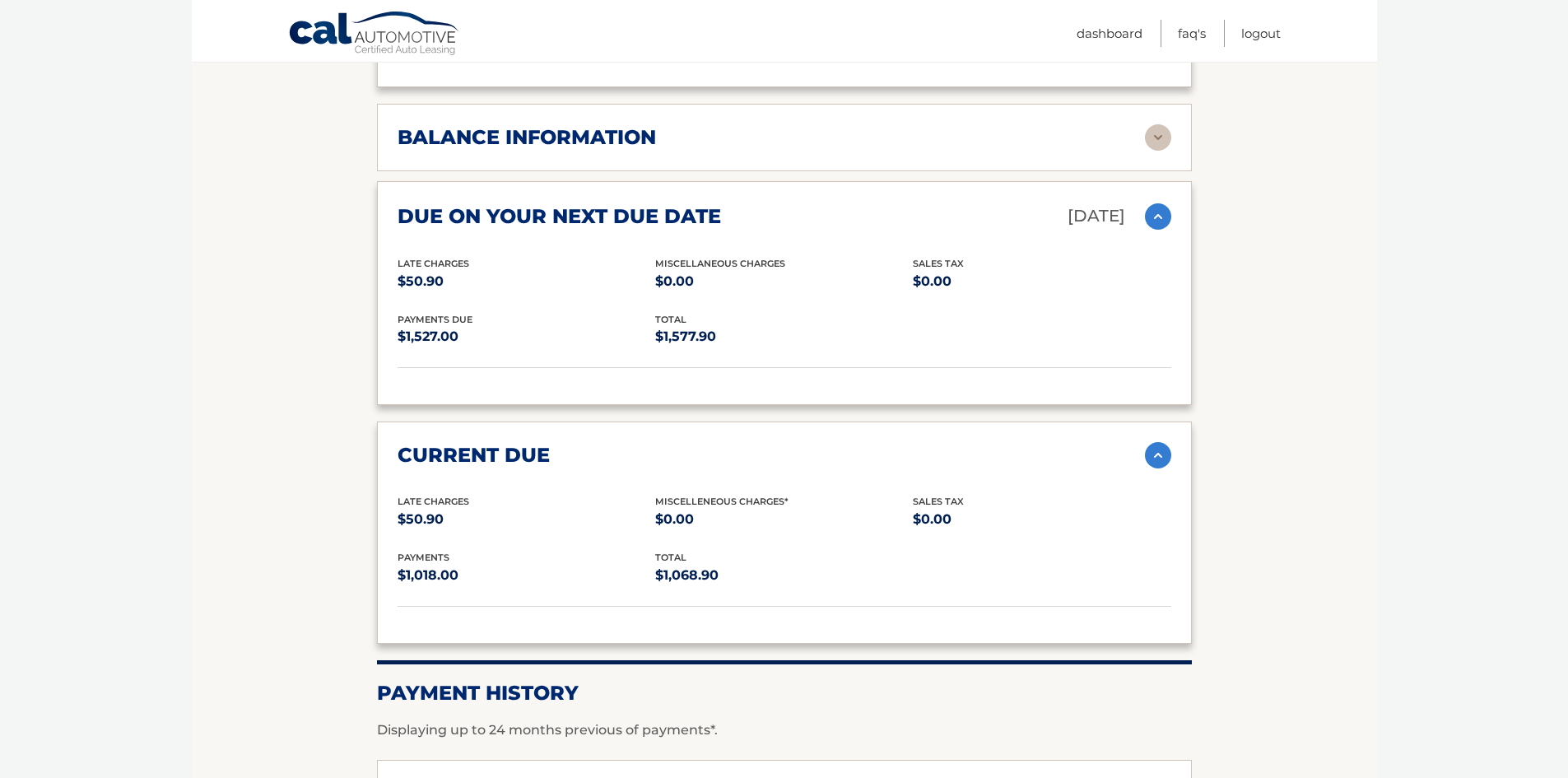
click at [1152, 204] on img at bounding box center [1158, 216] width 26 height 26
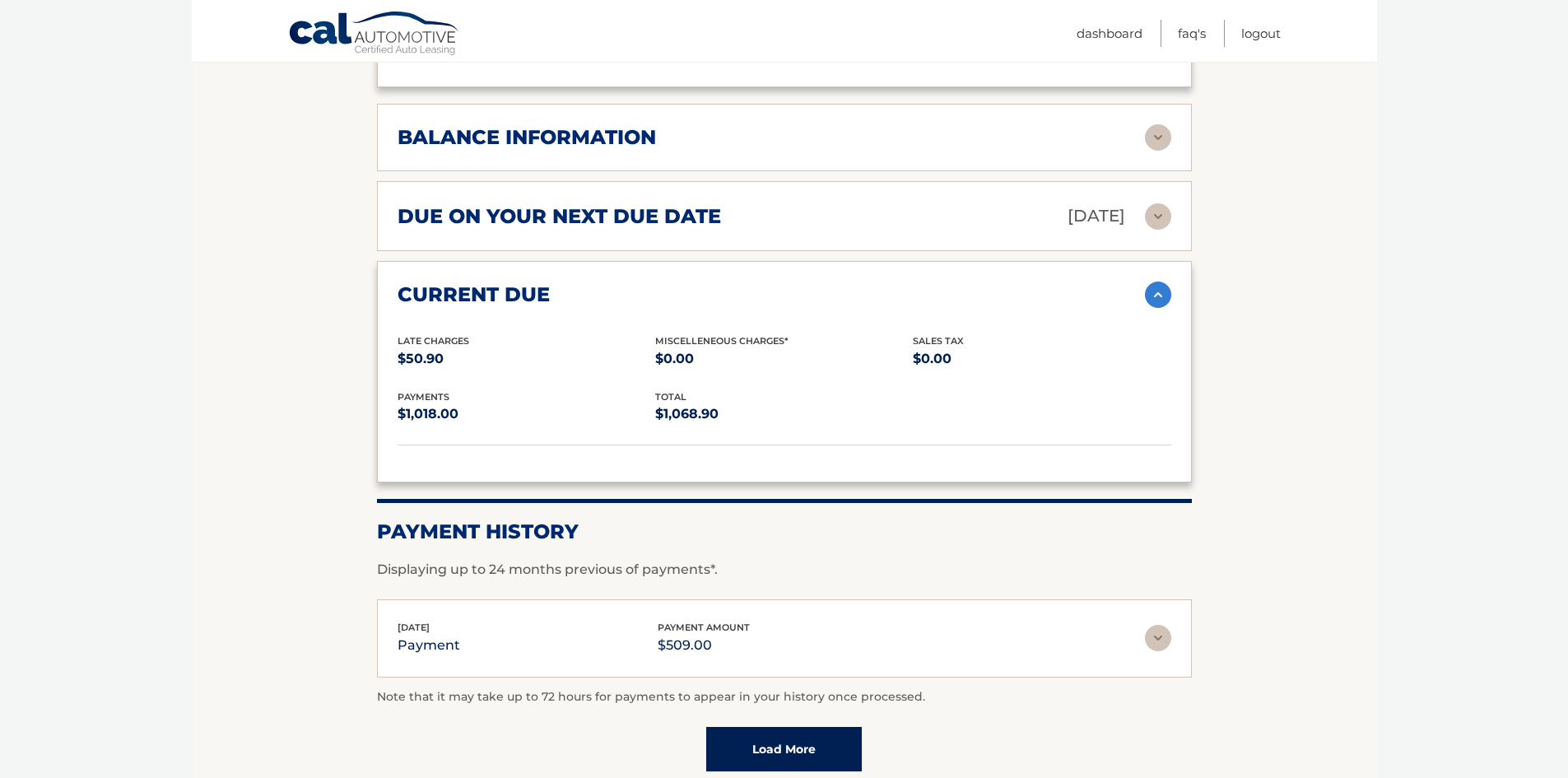
click at [1154, 282] on img at bounding box center [1158, 294] width 26 height 26
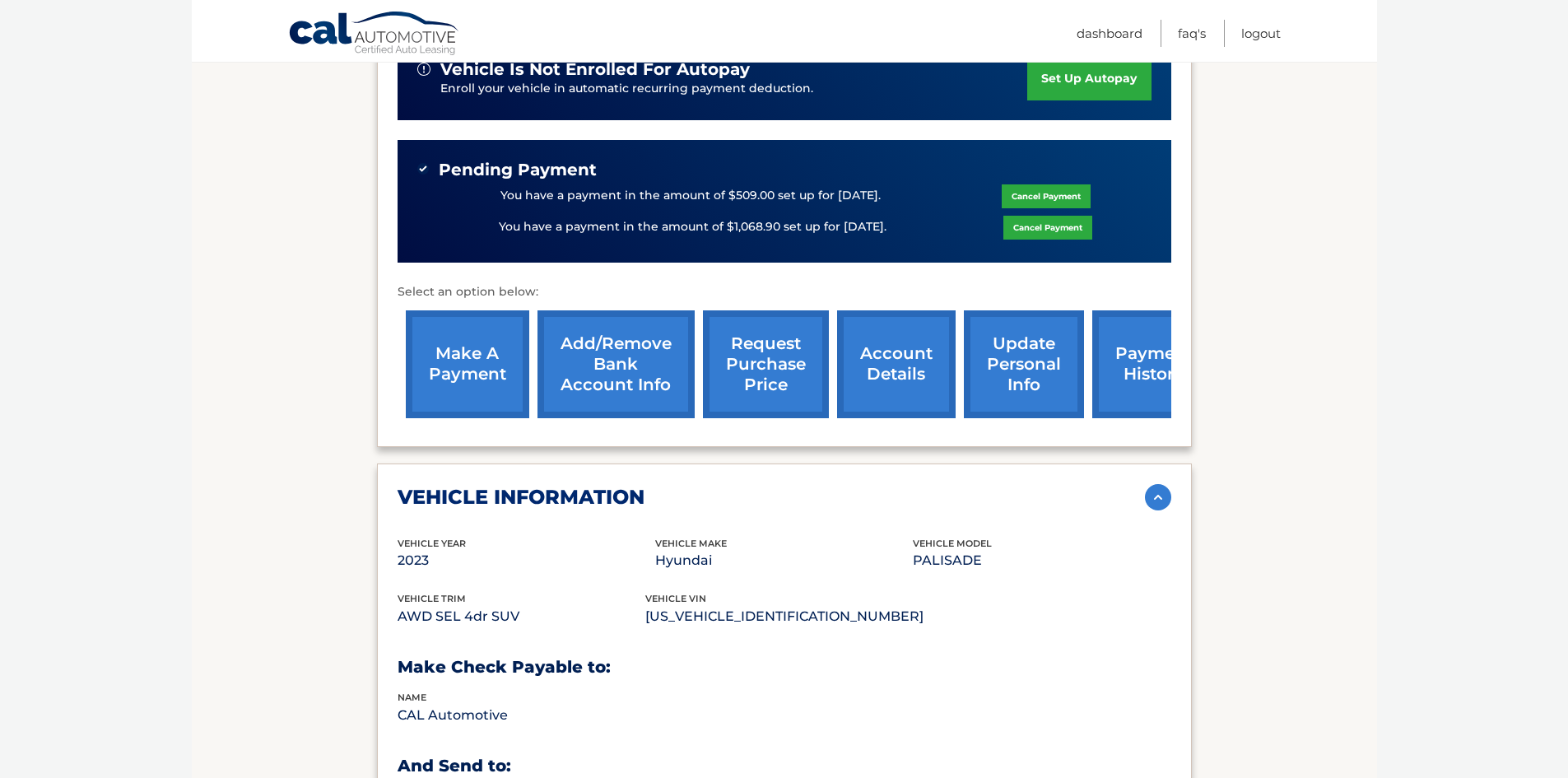
scroll to position [609, 0]
